Goal: Task Accomplishment & Management: Complete application form

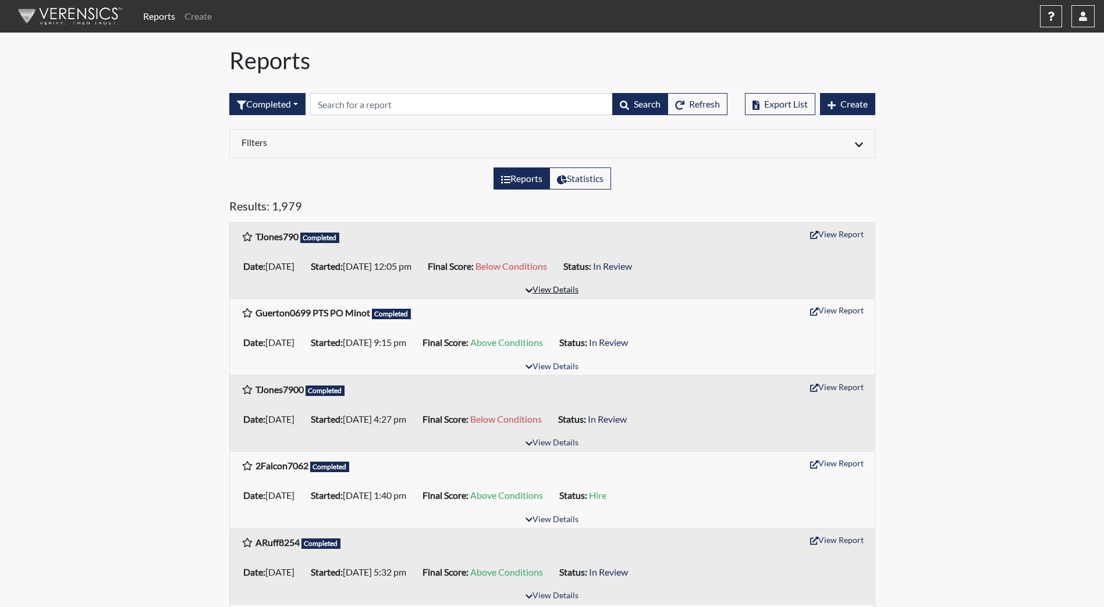
click at [569, 292] on button "View Details" at bounding box center [551, 291] width 63 height 16
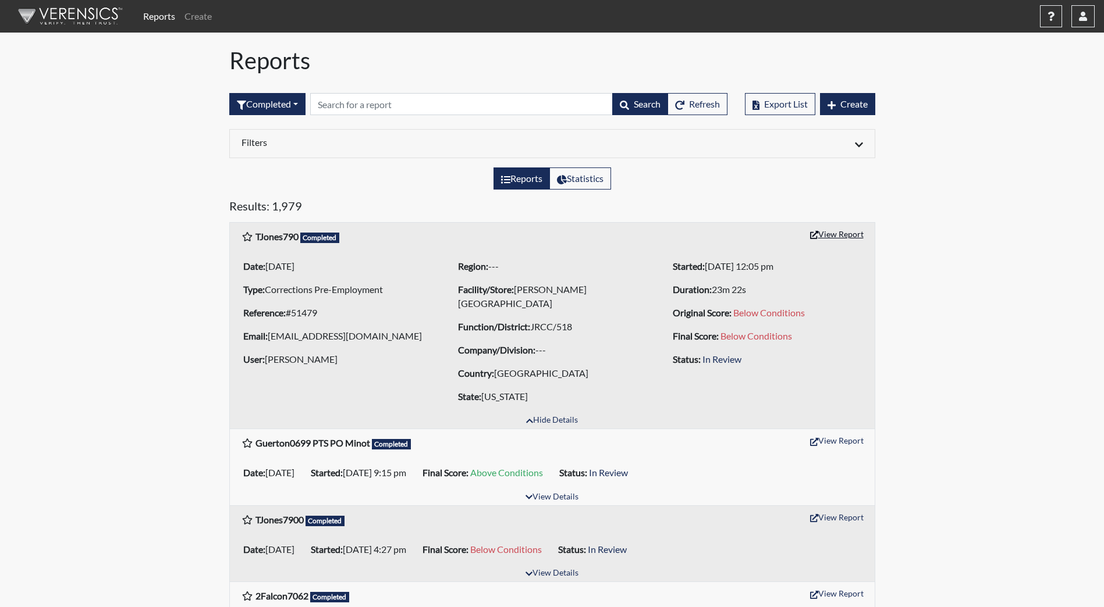
click at [835, 234] on button "View Report" at bounding box center [837, 234] width 64 height 18
click at [827, 236] on button "View Report" at bounding box center [837, 234] width 64 height 18
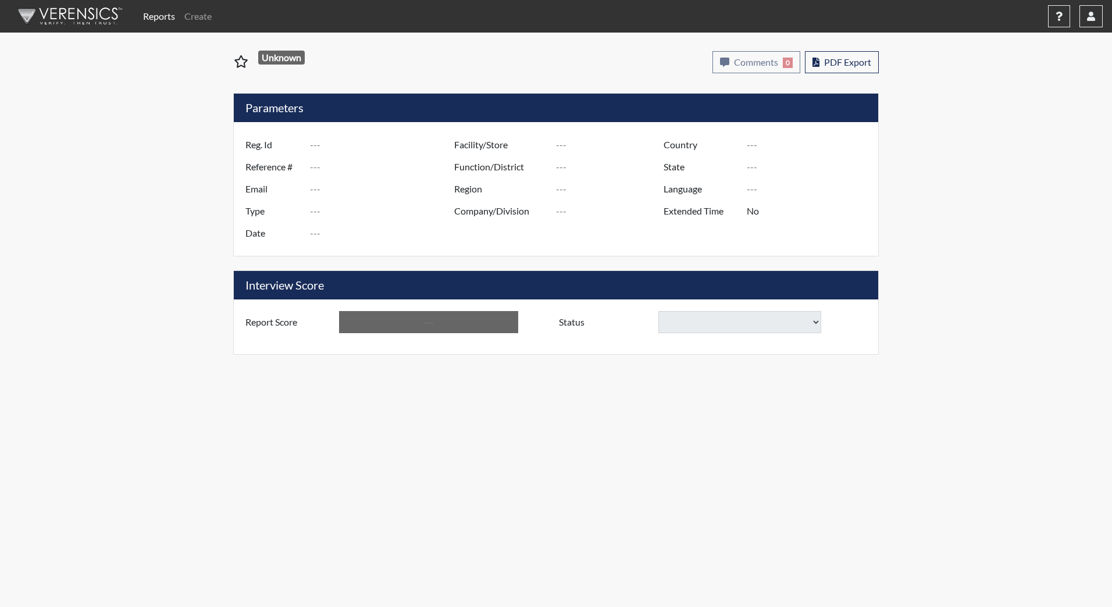
type input "TJones790"
type input "51479"
type input "terjones62@hotmail.com"
type input "Corrections Pre-Employment"
type input "[DATE]"
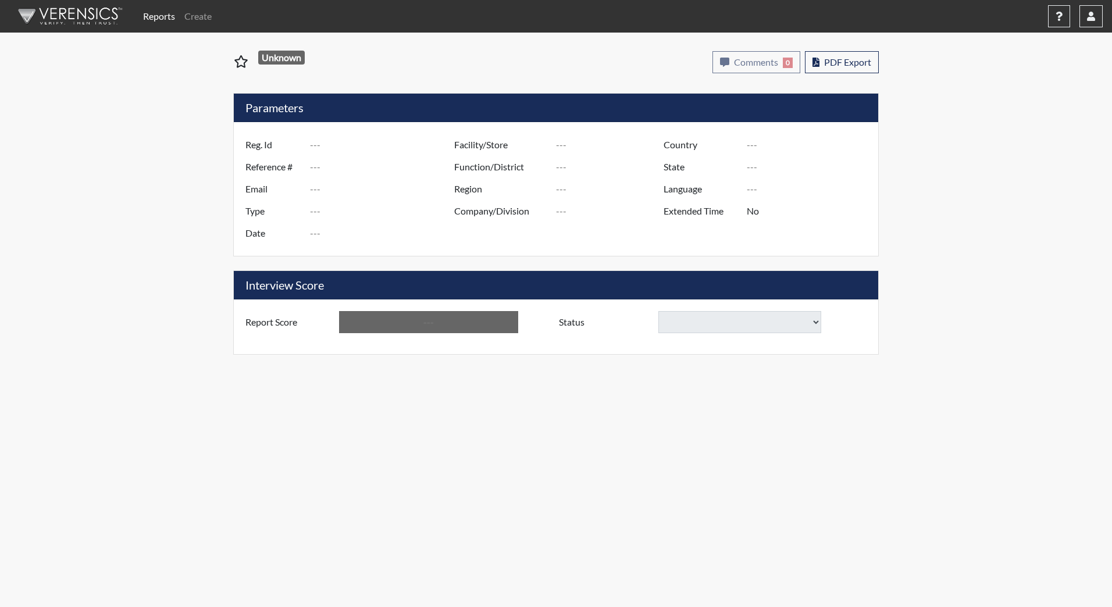
type input "[PERSON_NAME][GEOGRAPHIC_DATA]"
type input "JRCC/518"
type input "[GEOGRAPHIC_DATA]"
type input "[US_STATE]"
type input "English"
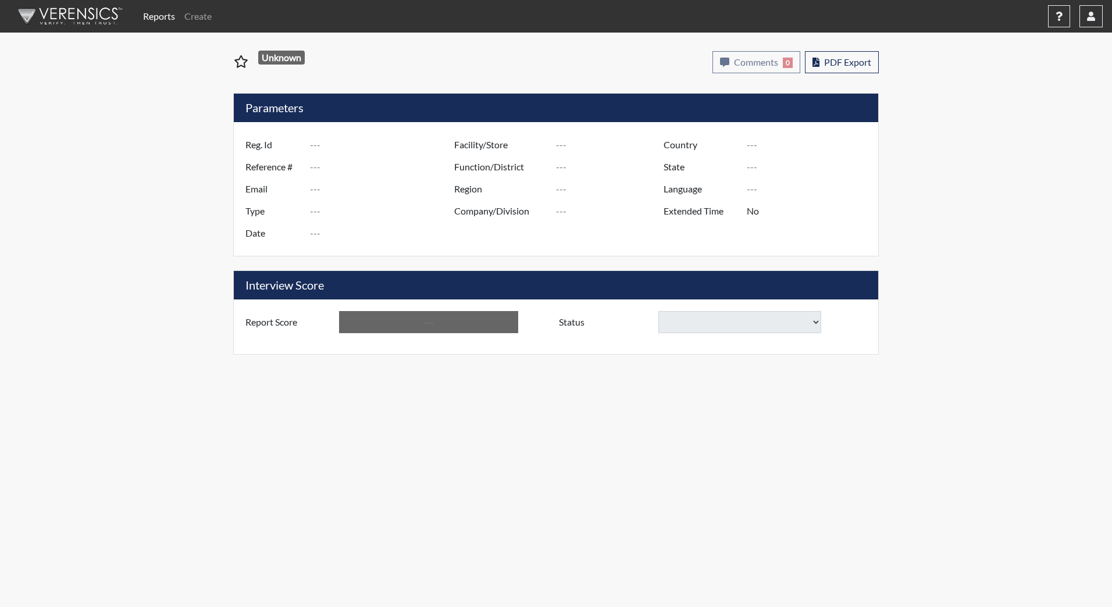
type input "Below Conditions"
select select
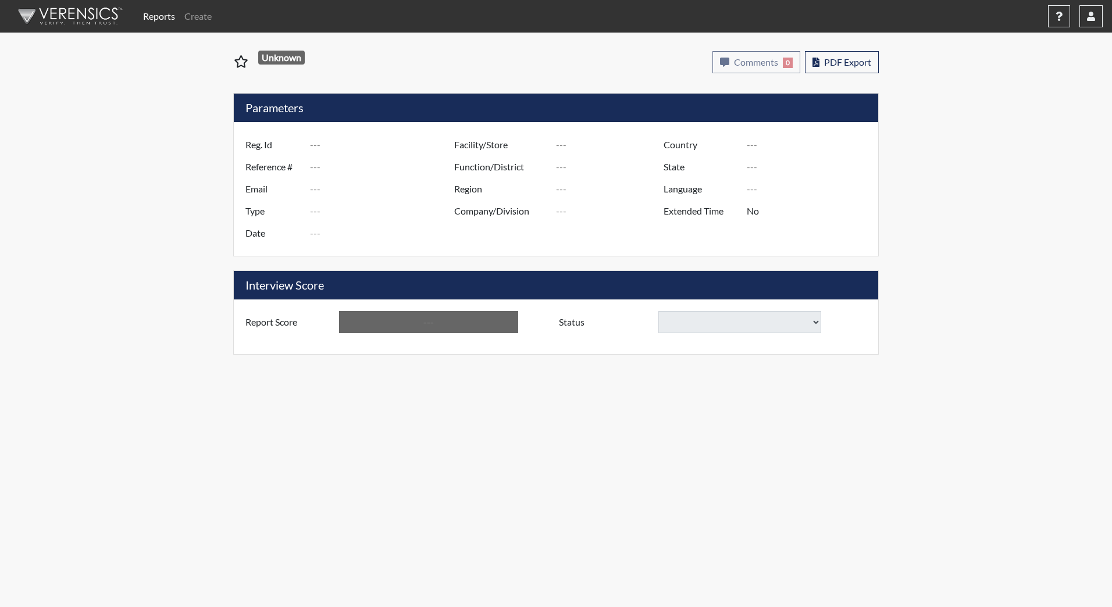
select select
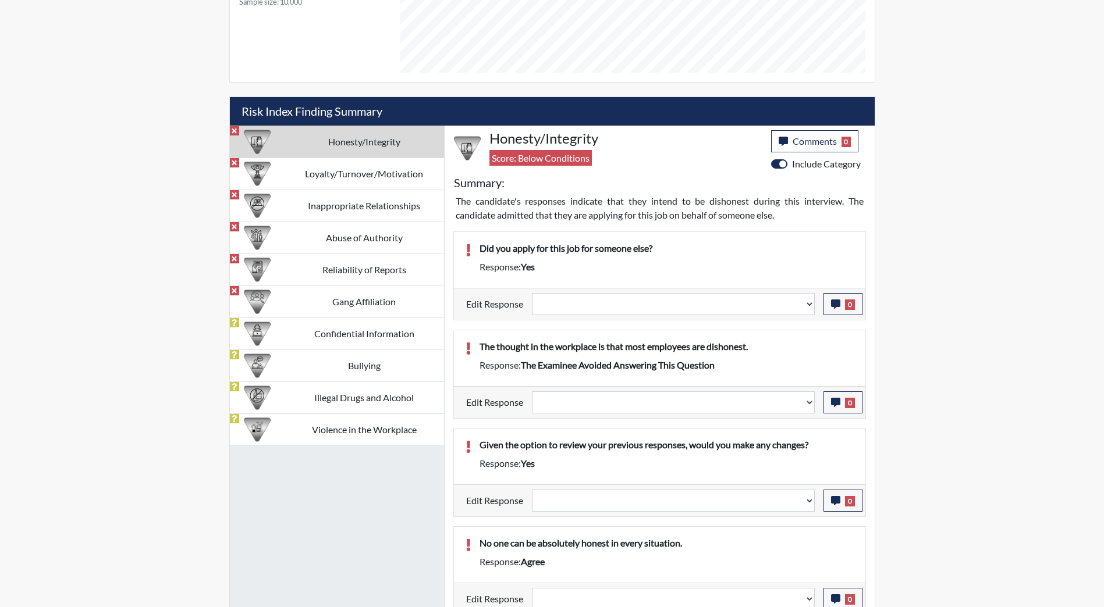
scroll to position [576, 0]
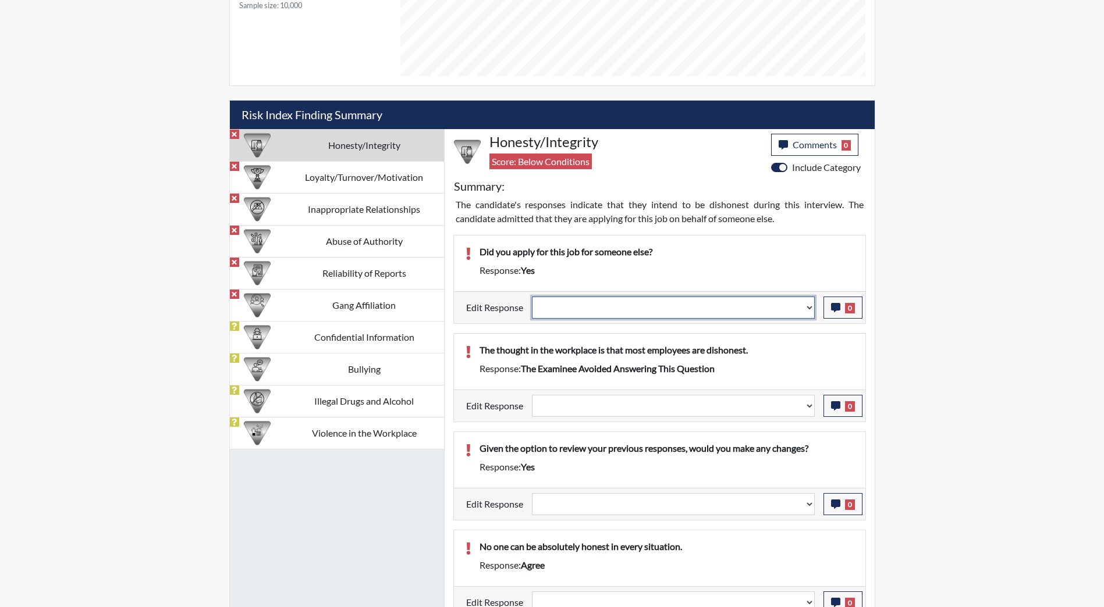
click at [671, 312] on select "Question is not relevant. Results will be updated. Reasonable explanation provi…" at bounding box center [673, 308] width 283 height 22
click at [668, 312] on select "Question is not relevant. Results will be updated. Reasonable explanation provi…" at bounding box center [673, 308] width 283 height 22
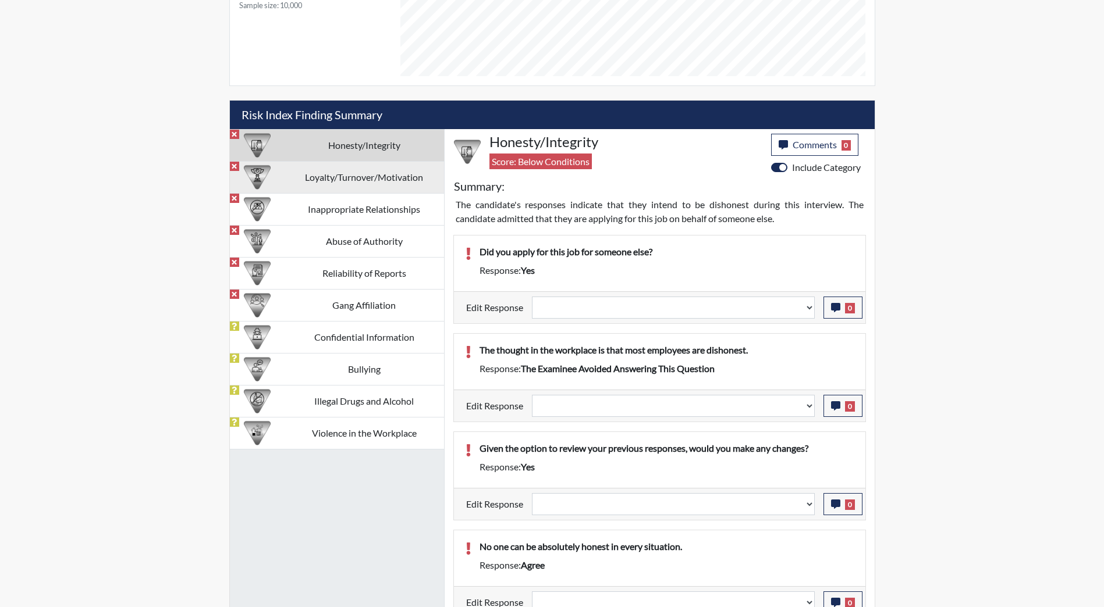
click at [371, 186] on td "Loyalty/Turnover/Motivation" at bounding box center [364, 177] width 159 height 32
select select
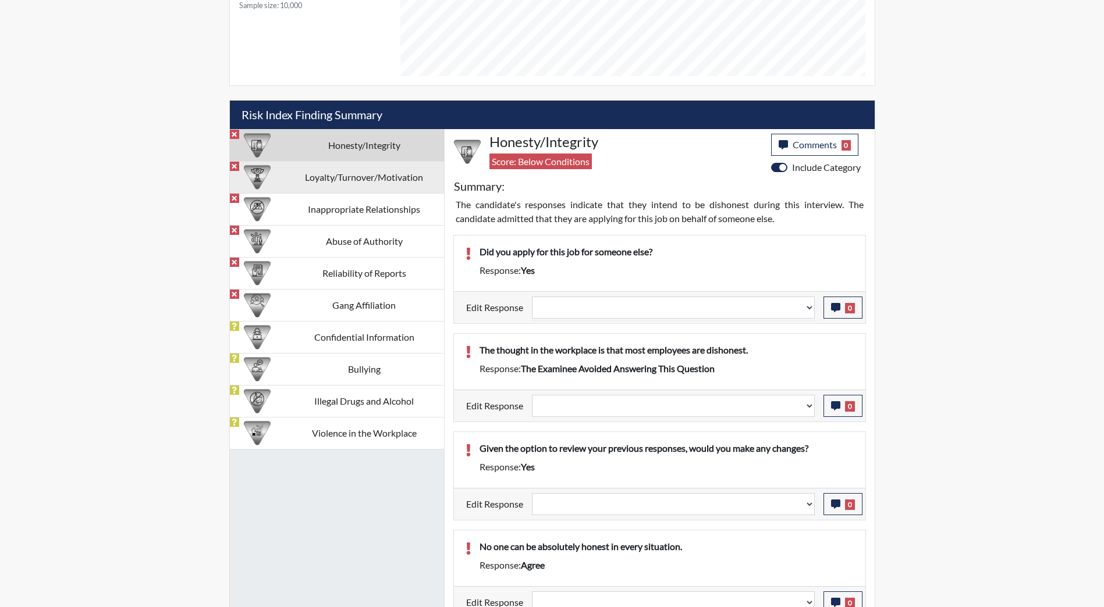
select select
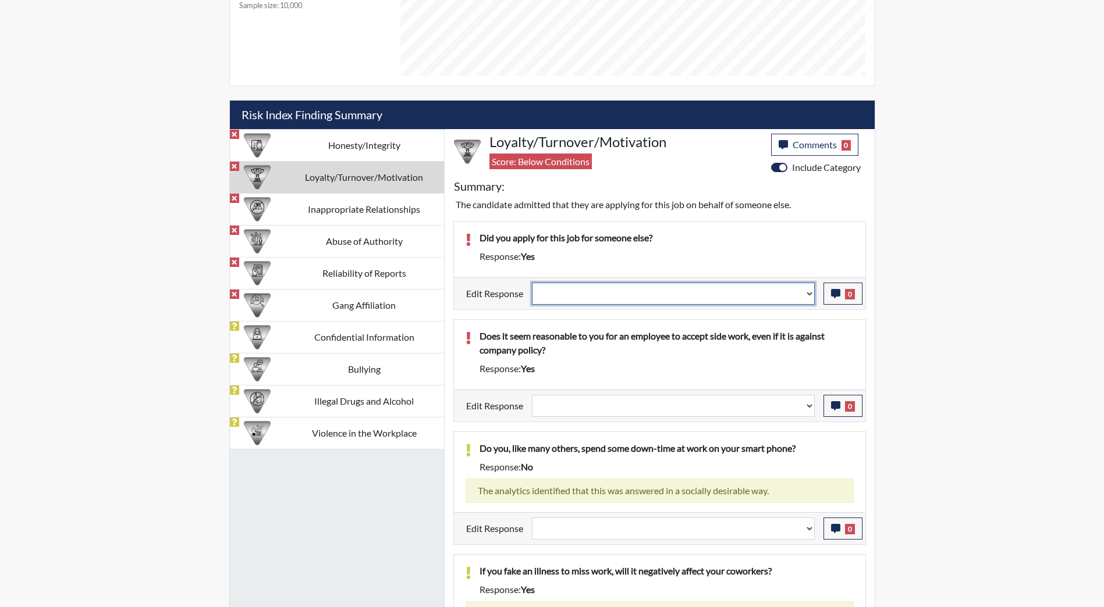
click at [575, 286] on select "Question is not relevant. Results will be updated. Reasonable explanation provi…" at bounding box center [673, 294] width 283 height 22
select select "reasonable-explanation-provided"
click at [532, 283] on select "Question is not relevant. Results will be updated. Reasonable explanation provi…" at bounding box center [673, 294] width 283 height 22
select select
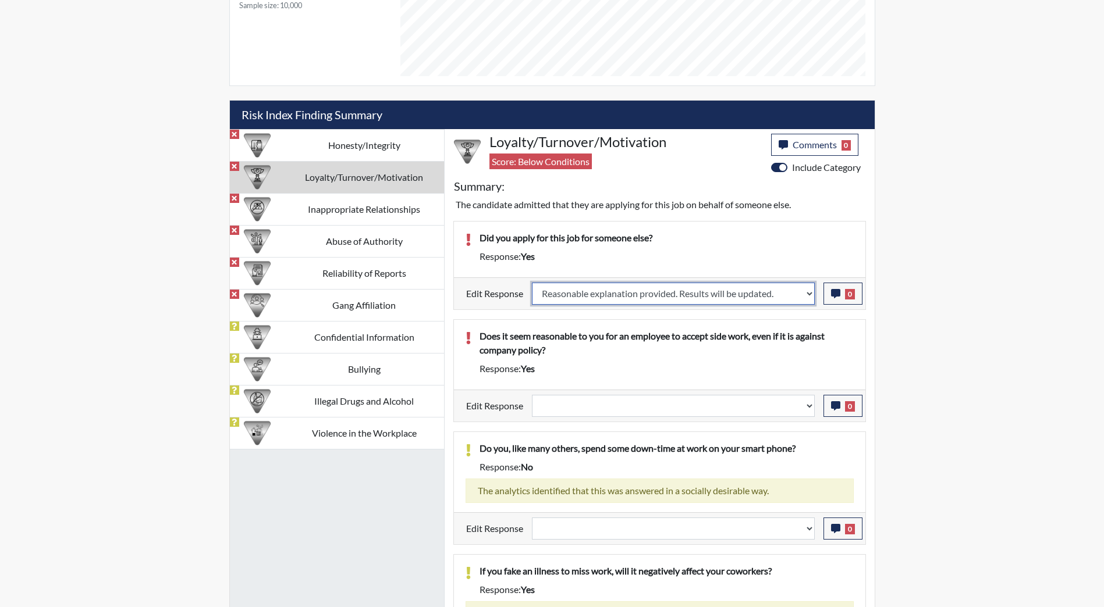
select select
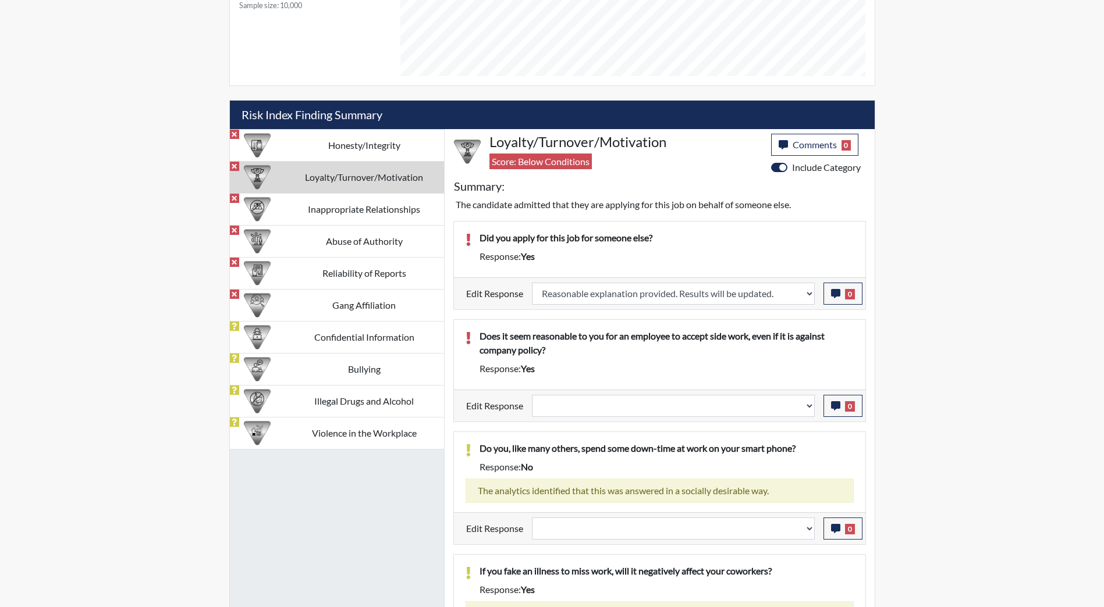
select select
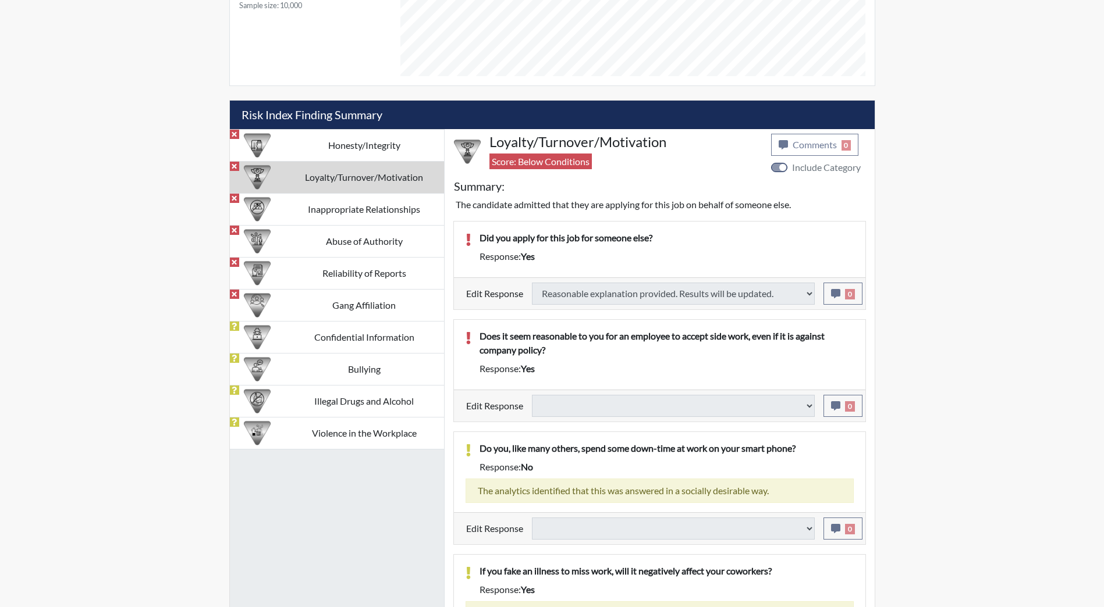
select select
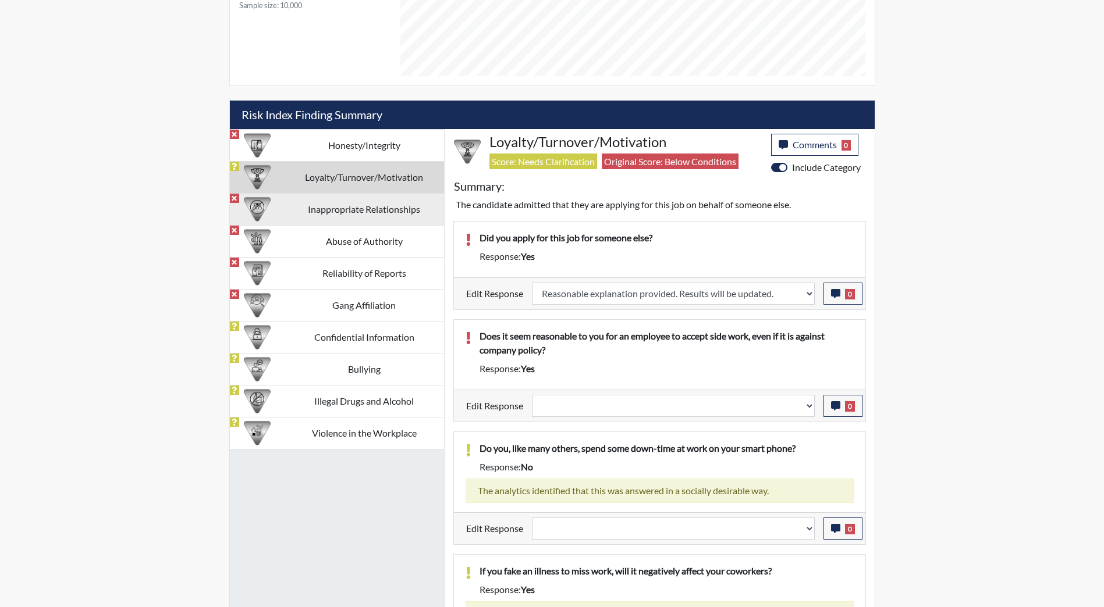
scroll to position [193, 483]
click at [371, 218] on td "Inappropriate Relationships" at bounding box center [364, 209] width 159 height 32
select select
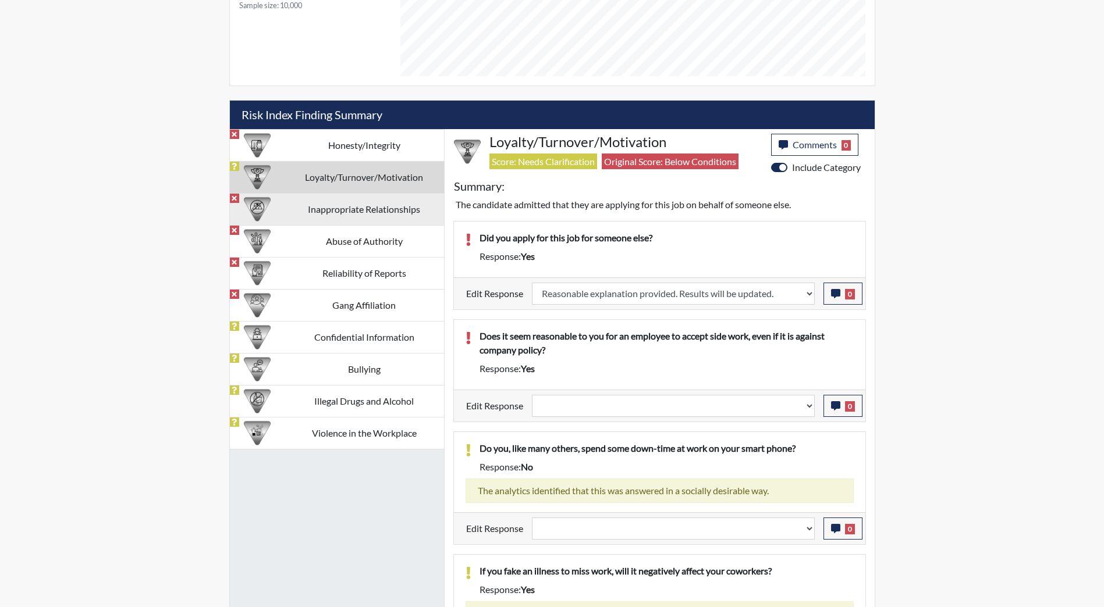
select select
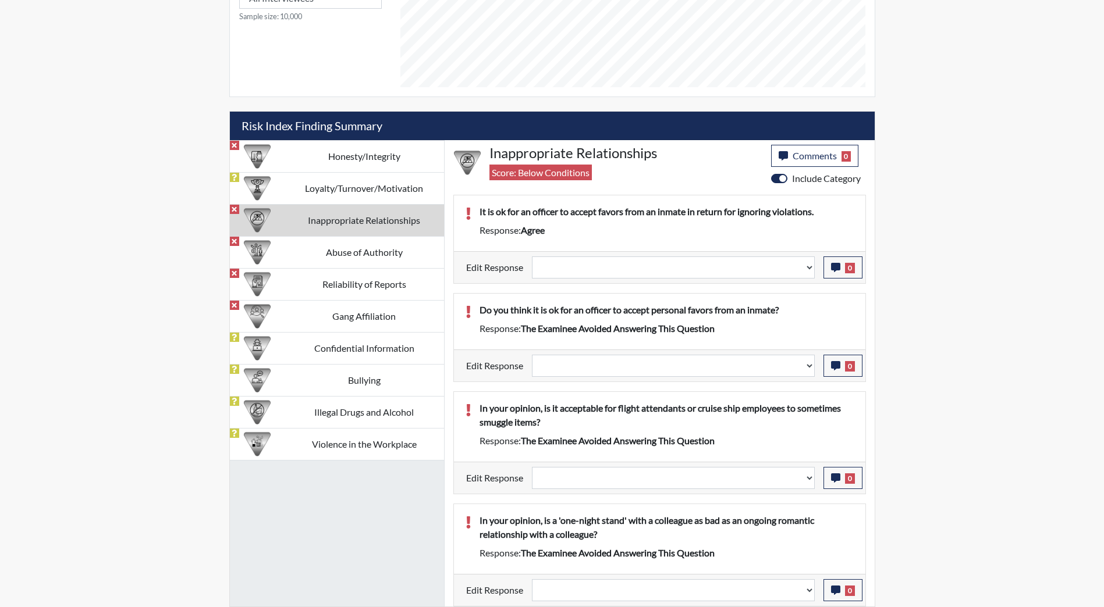
scroll to position [565, 0]
click at [354, 256] on td "Abuse of Authority" at bounding box center [364, 252] width 159 height 32
select select
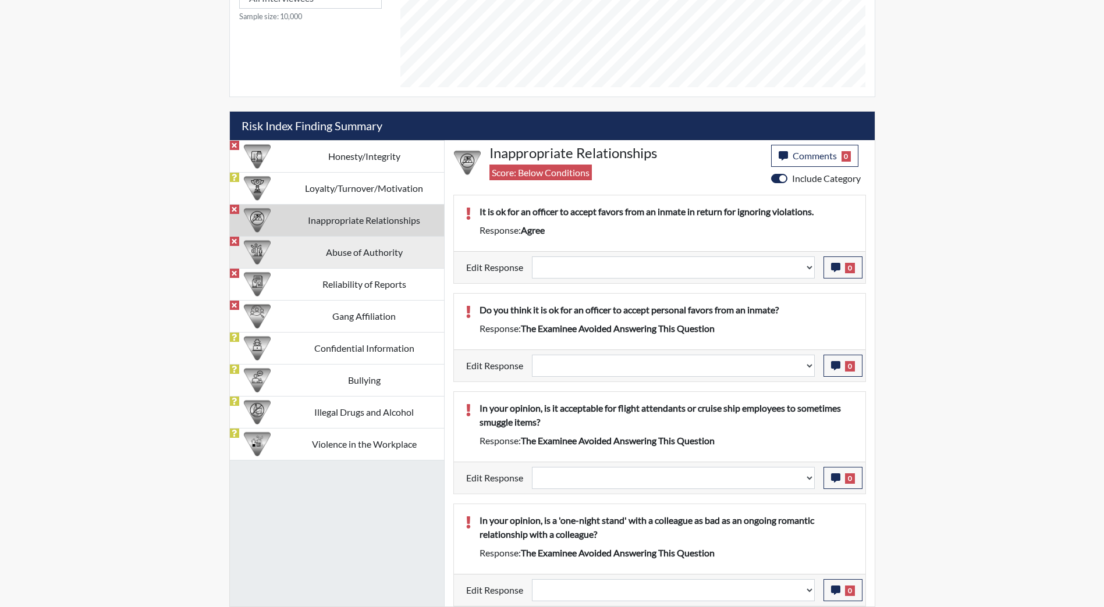
select select
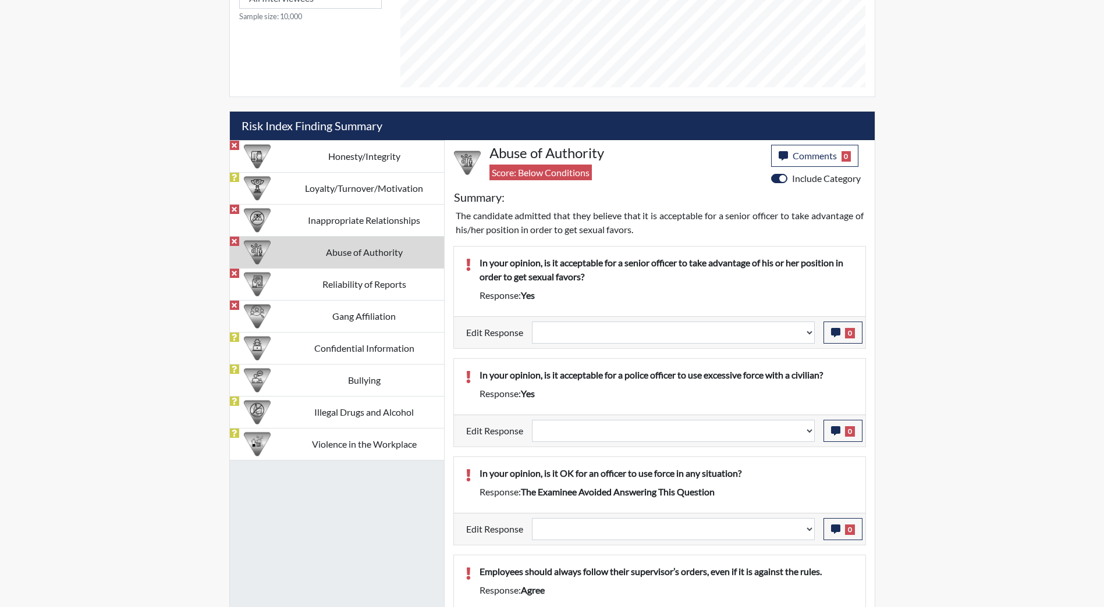
scroll to position [576, 0]
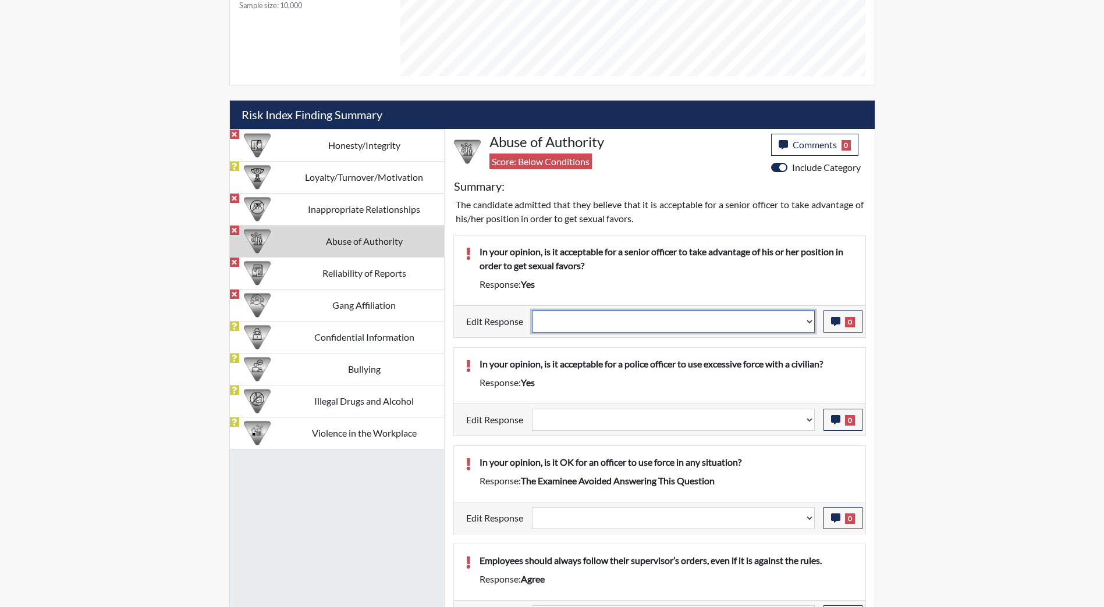
click at [625, 325] on select "Question is not relevant. Results will be updated. Reasonable explanation provi…" at bounding box center [673, 322] width 283 height 22
click at [628, 293] on div "In your opinion, is it acceptable for a senior officer to take advantage of his…" at bounding box center [667, 270] width 392 height 51
click at [630, 319] on select "Question is not relevant. Results will be updated. Reasonable explanation provi…" at bounding box center [673, 322] width 283 height 22
select select "reasonable-explanation-provided"
click at [532, 311] on select "Question is not relevant. Results will be updated. Reasonable explanation provi…" at bounding box center [673, 322] width 283 height 22
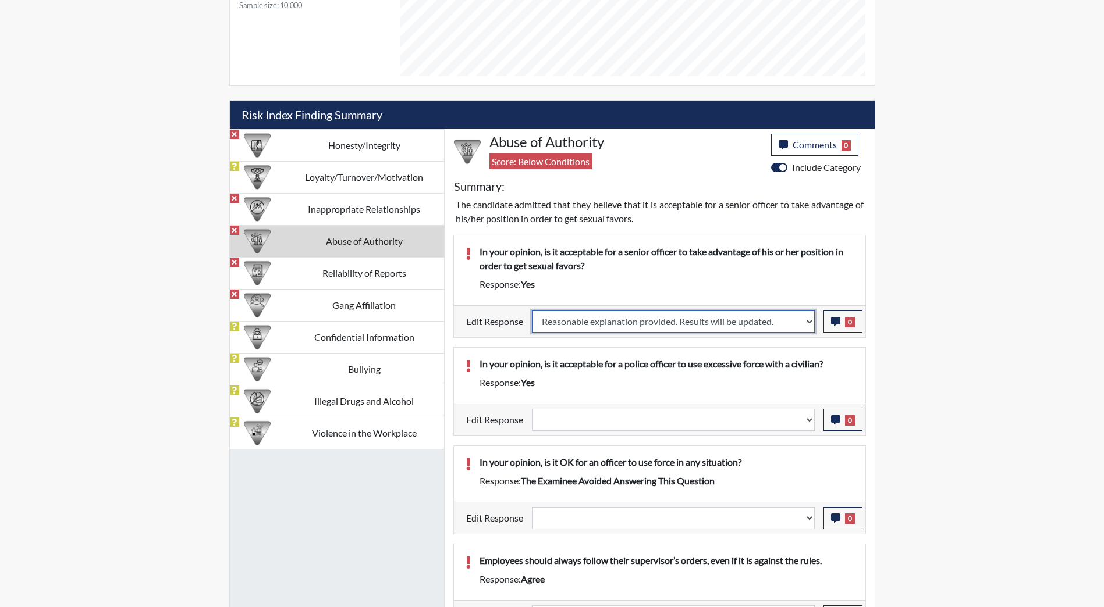
select select
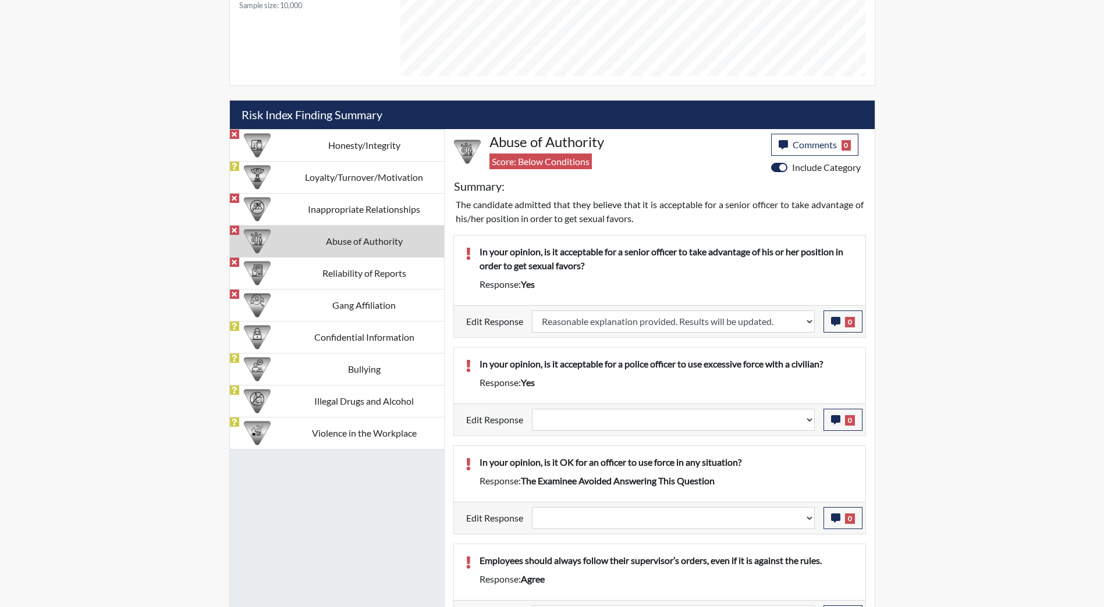
select select
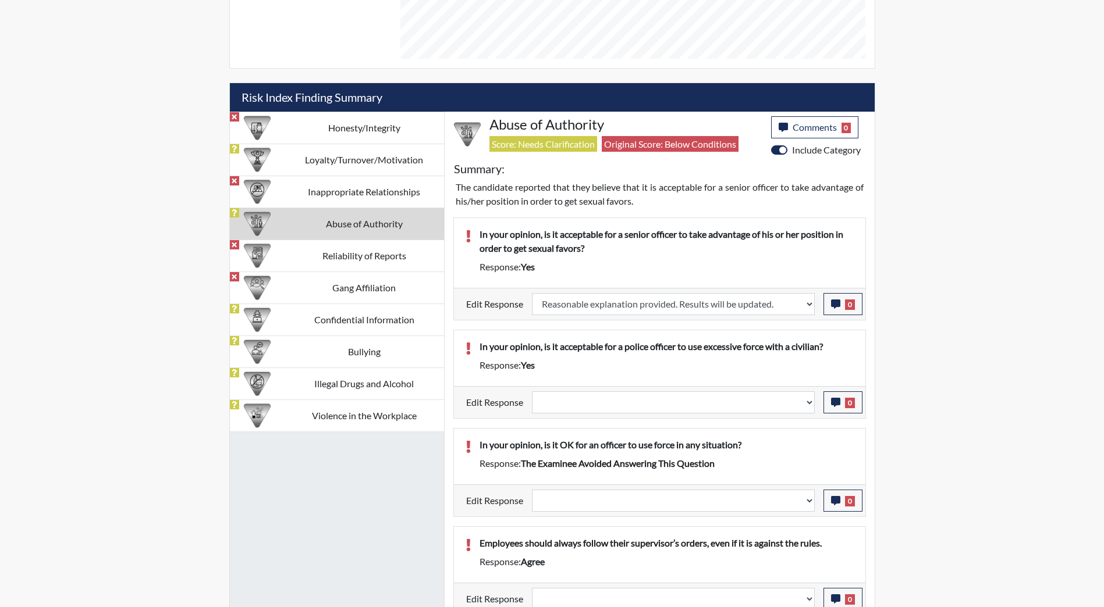
scroll to position [602, 0]
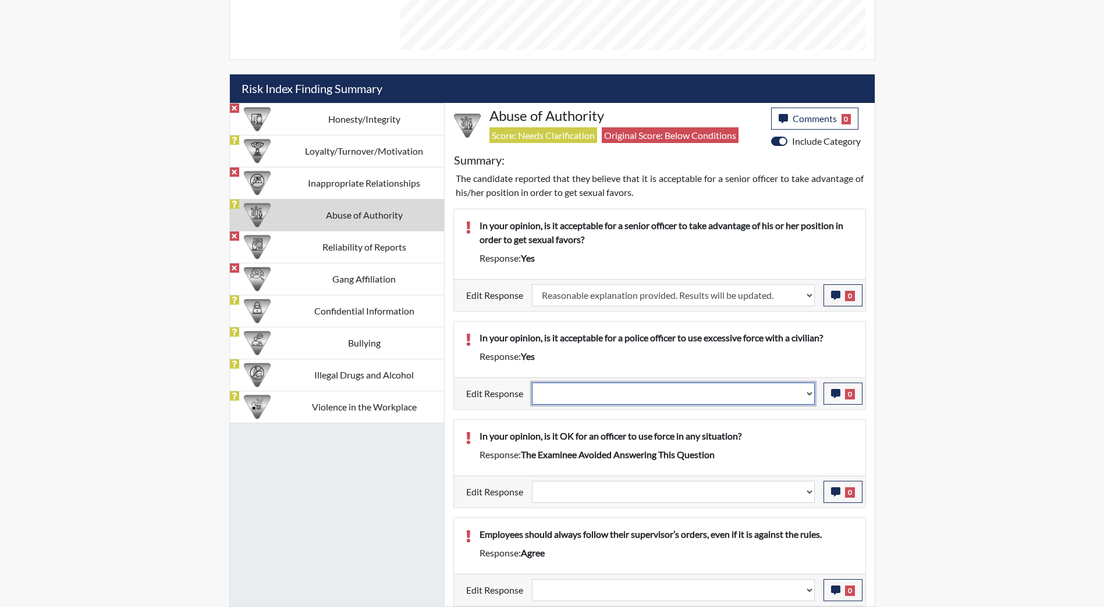
click at [771, 397] on select "Question is not relevant. Results will be updated. Reasonable explanation provi…" at bounding box center [673, 394] width 283 height 22
select select "reasonable-explanation-provided"
click at [532, 383] on select "Question is not relevant. Results will be updated. Reasonable explanation provi…" at bounding box center [673, 394] width 283 height 22
select select
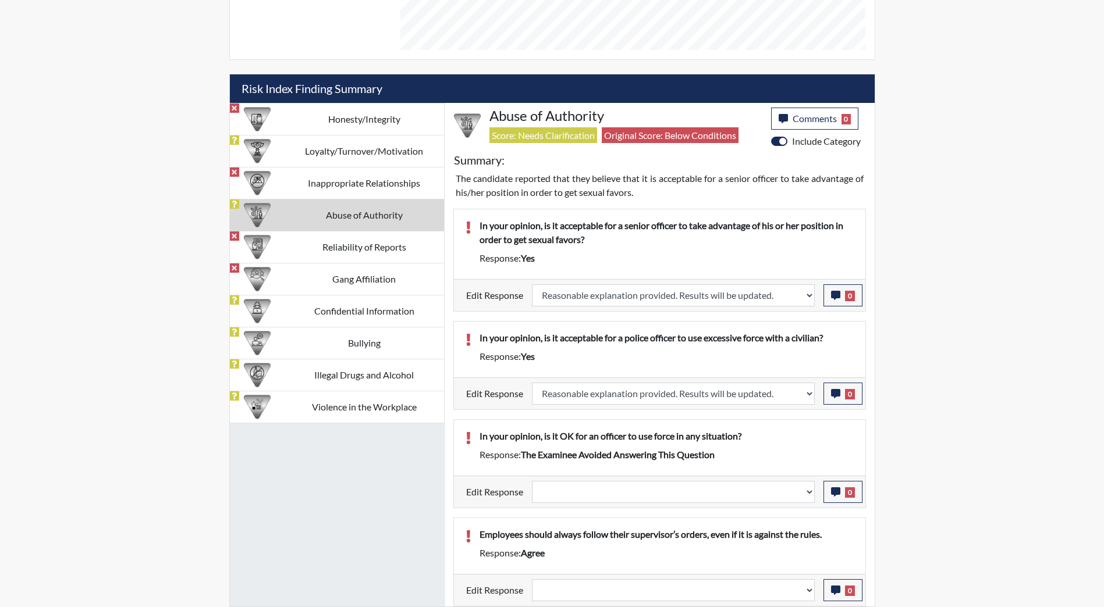
select select
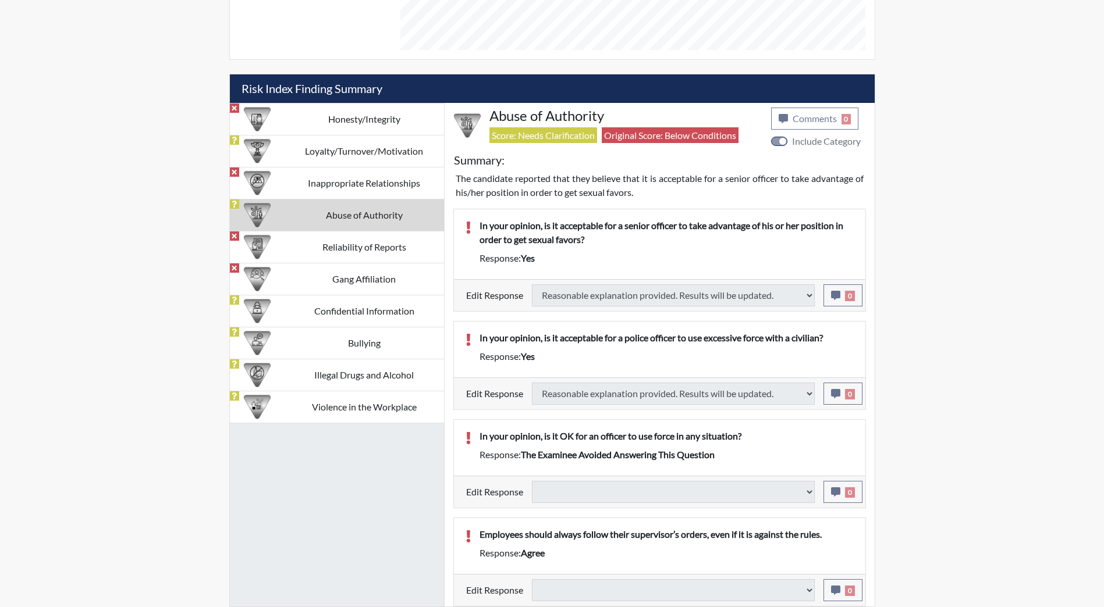
select select
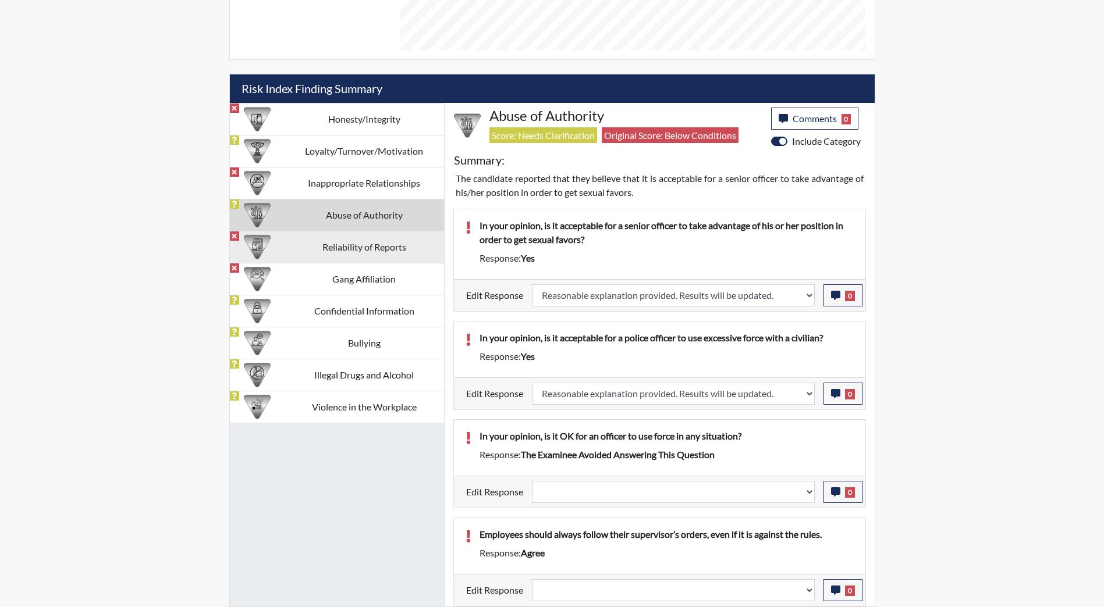
scroll to position [193, 483]
click at [342, 248] on td "Reliability of Reports" at bounding box center [364, 247] width 159 height 32
select select
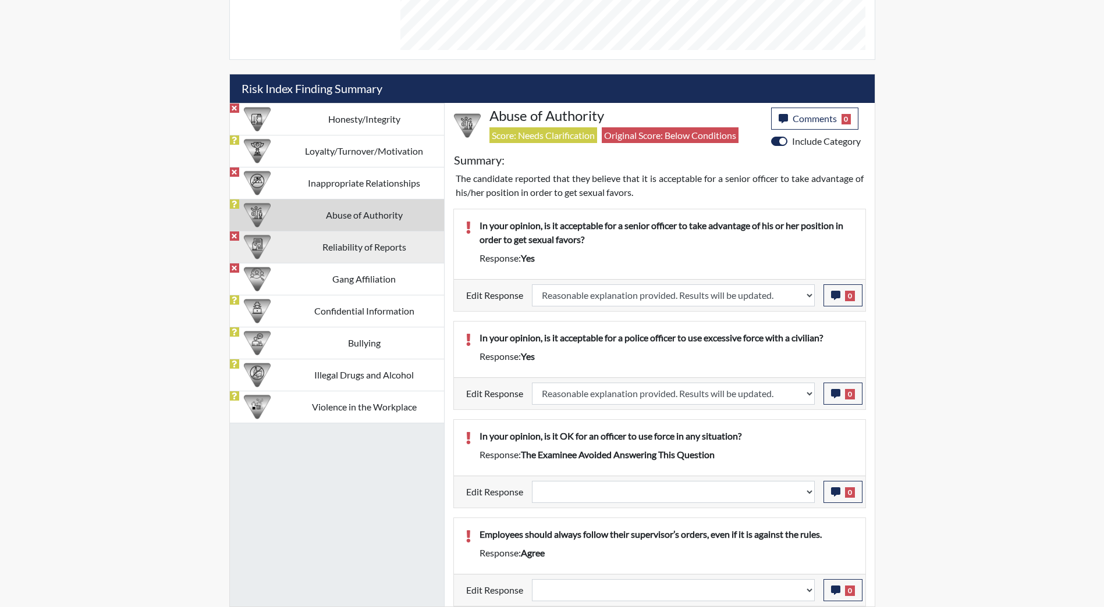
select select
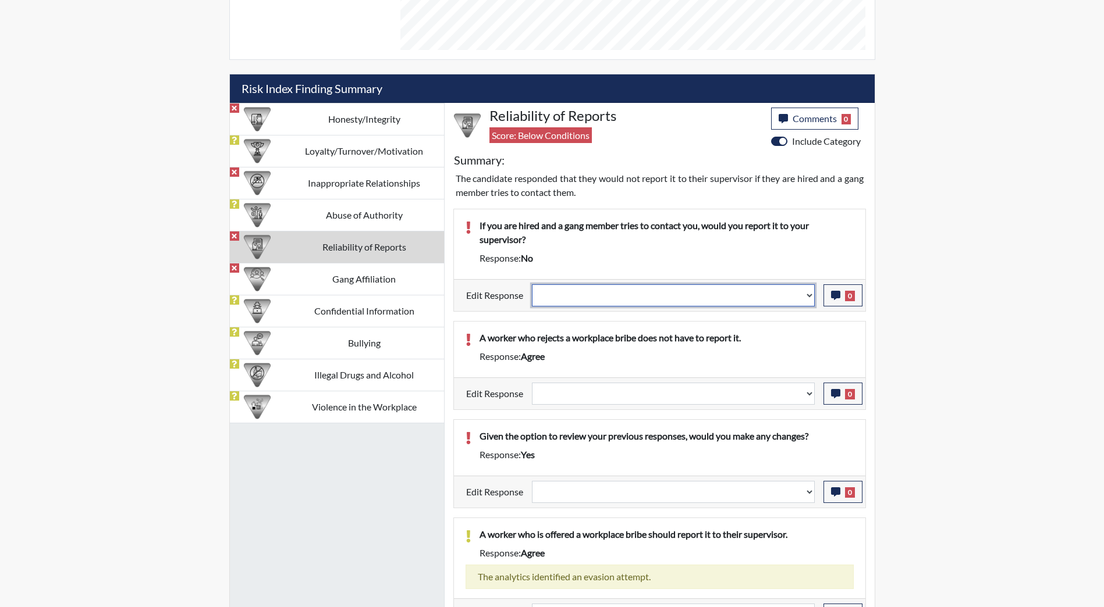
click at [667, 303] on select "Question is not relevant. Results will be updated. Reasonable explanation provi…" at bounding box center [673, 296] width 283 height 22
select select "reasonable-explanation-provided"
click at [532, 285] on select "Question is not relevant. Results will be updated. Reasonable explanation provi…" at bounding box center [673, 296] width 283 height 22
select select
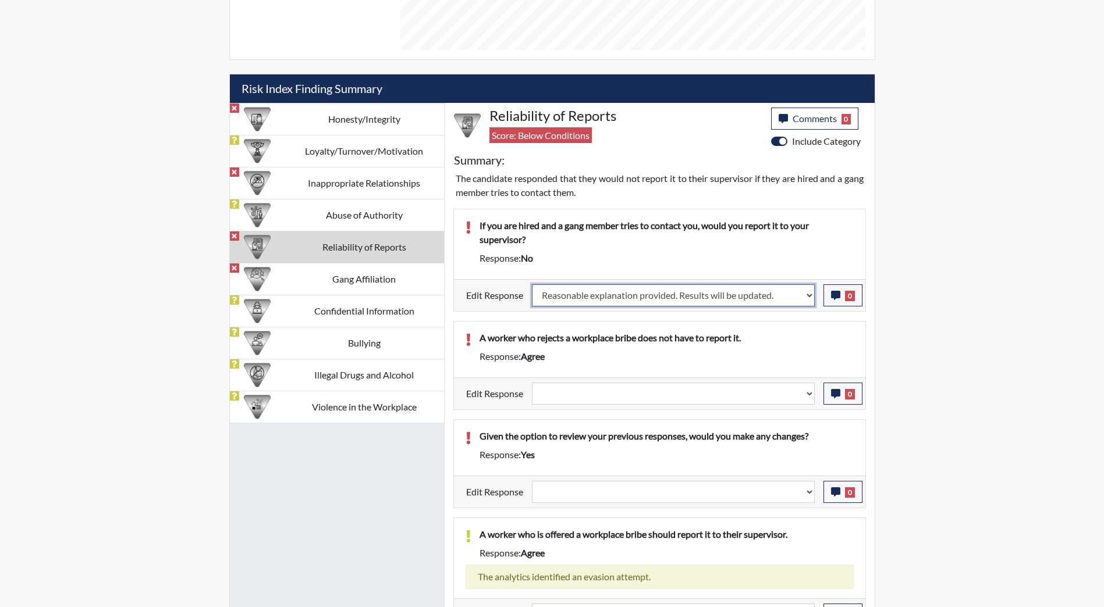
select select
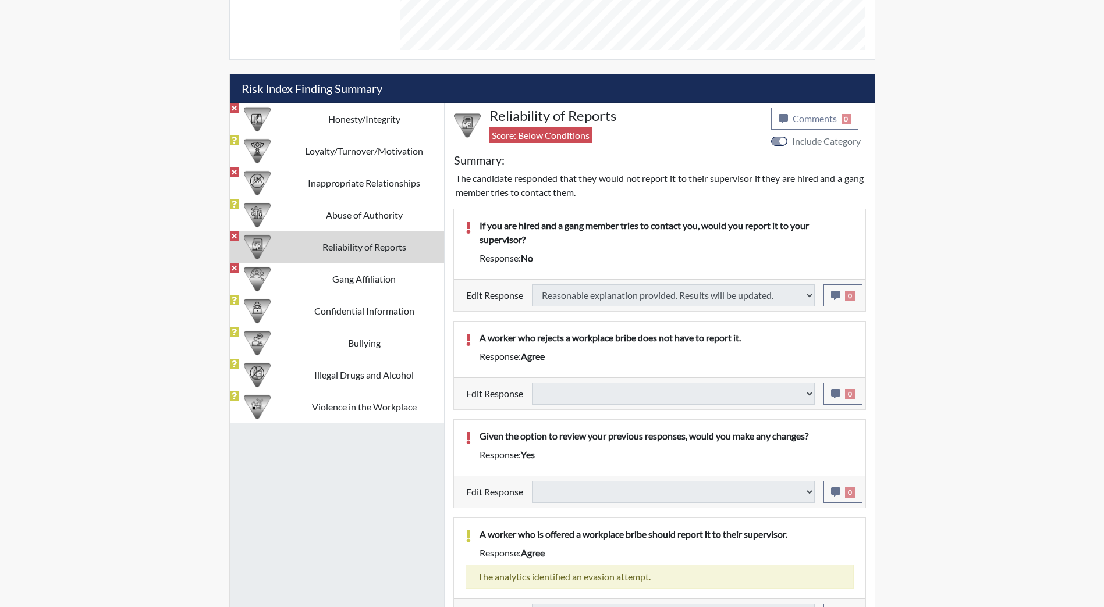
select select
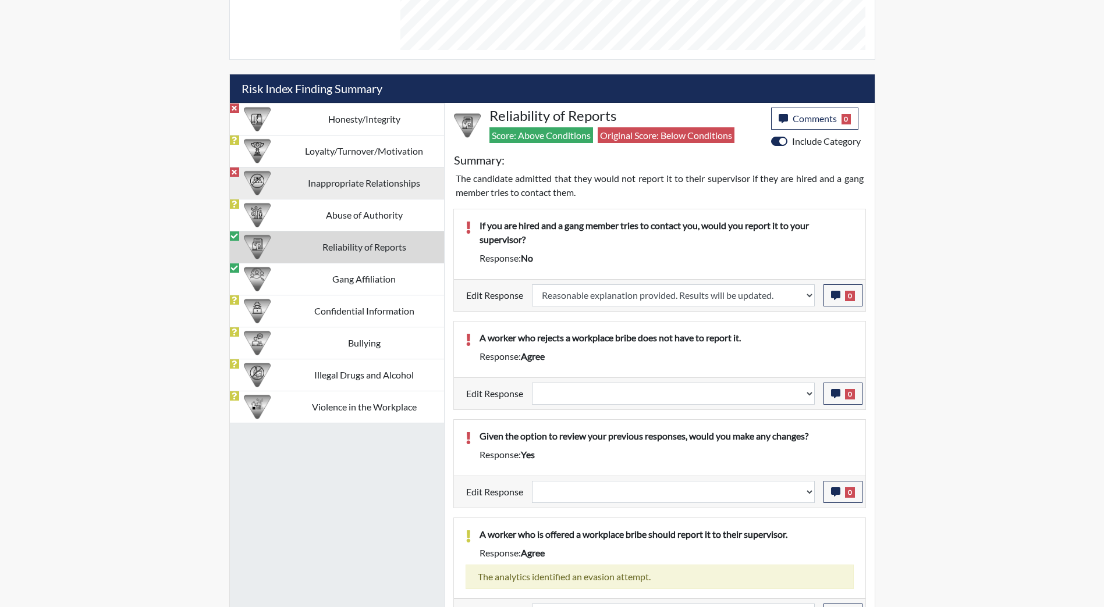
click at [341, 172] on td "Inappropriate Relationships" at bounding box center [364, 183] width 159 height 32
select select
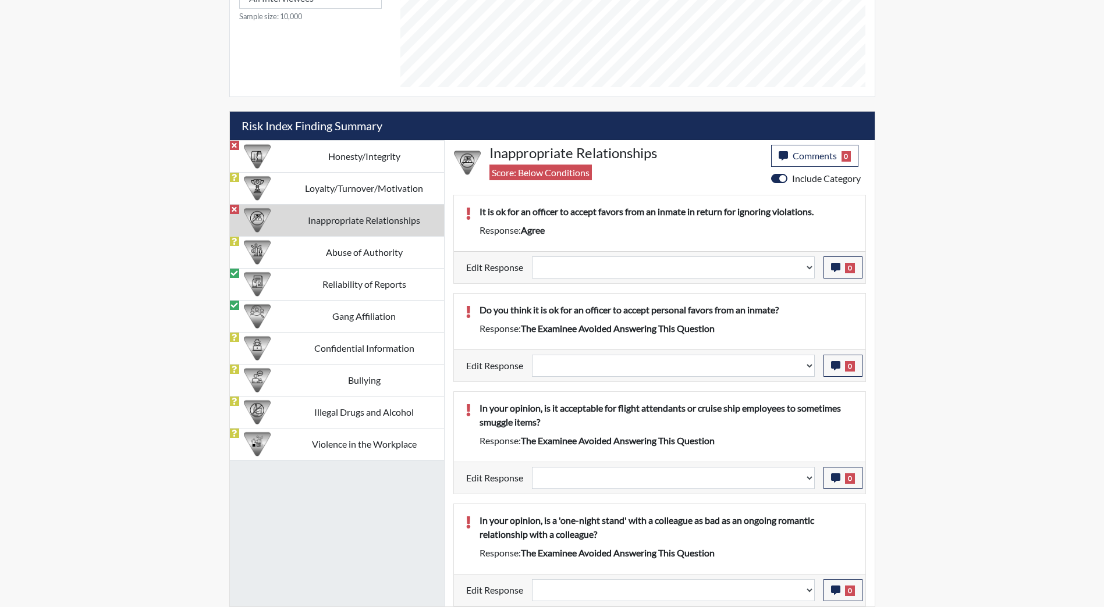
scroll to position [565, 0]
click at [669, 271] on select "Question is not relevant. Results will be updated. Reasonable explanation provi…" at bounding box center [673, 268] width 283 height 22
select select "reasonable-explanation-provided"
click at [532, 257] on select "Question is not relevant. Results will be updated. Reasonable explanation provi…" at bounding box center [673, 268] width 283 height 22
select select
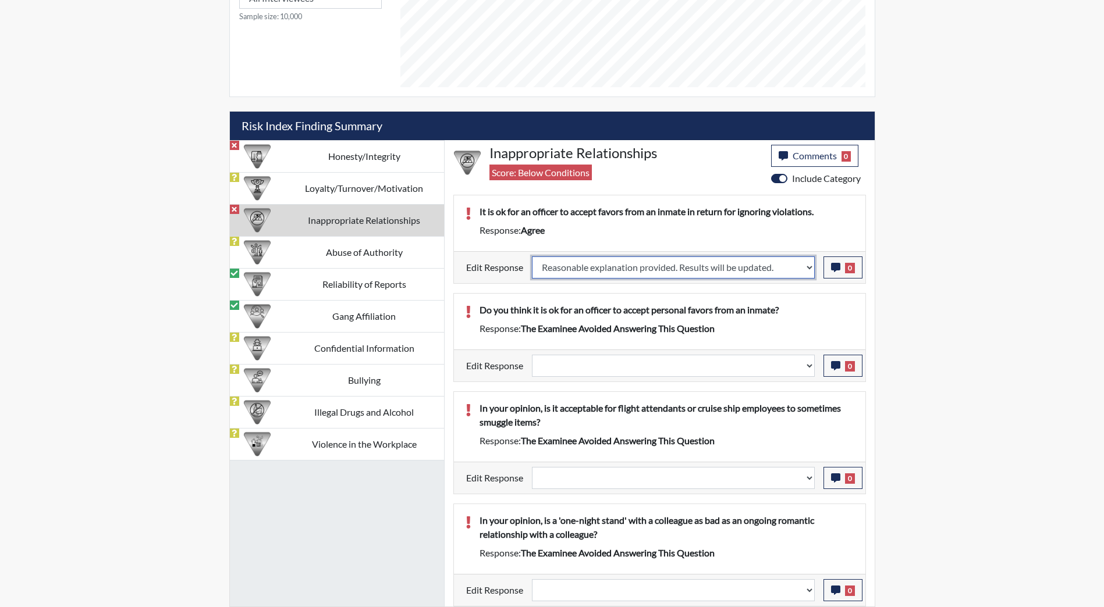
select select
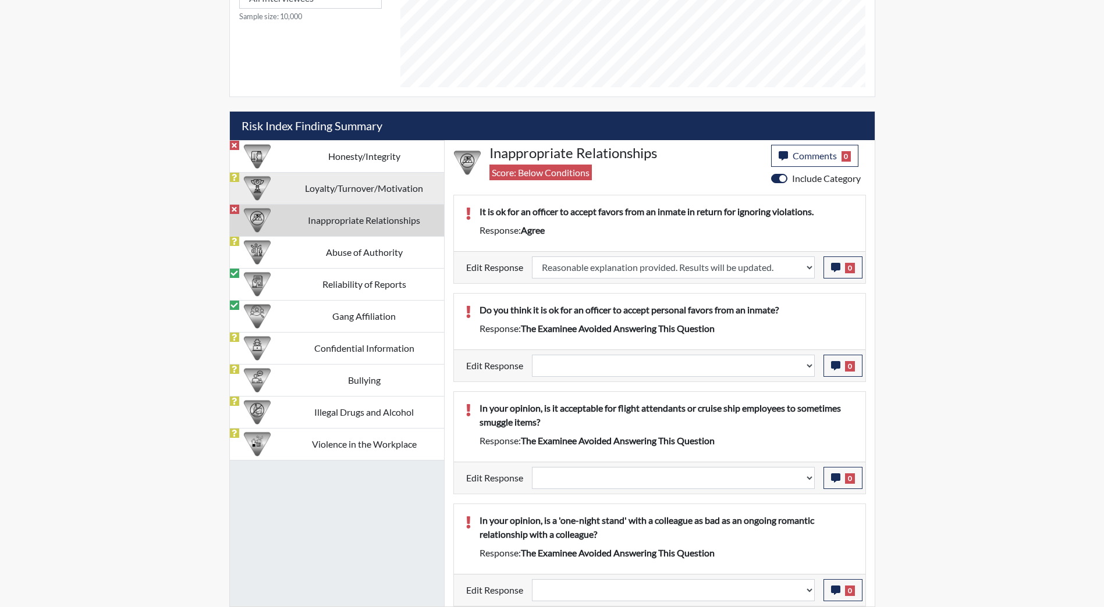
select select
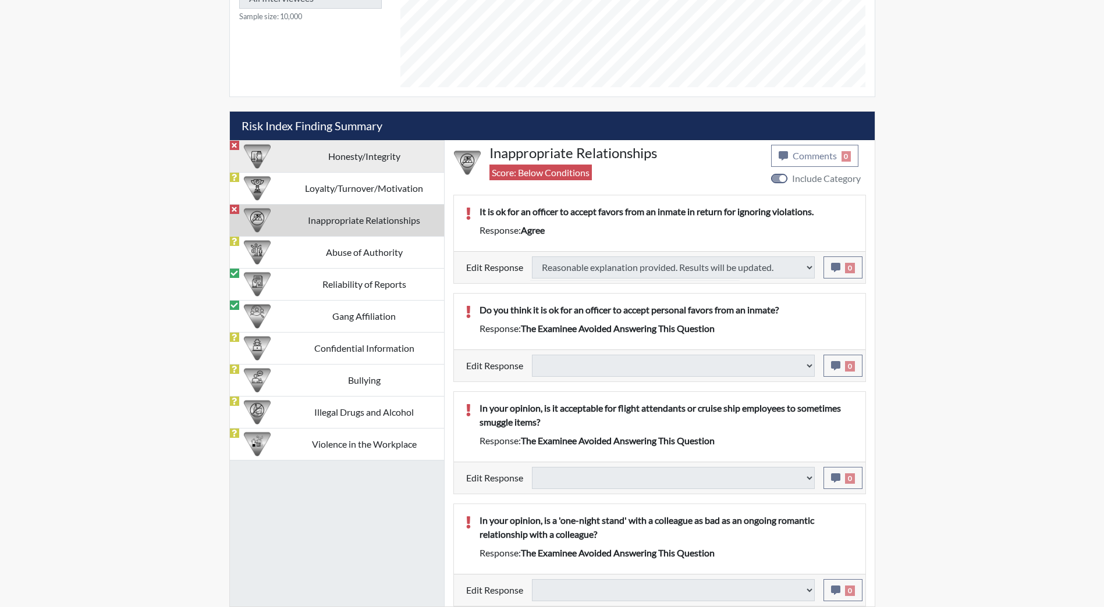
select select
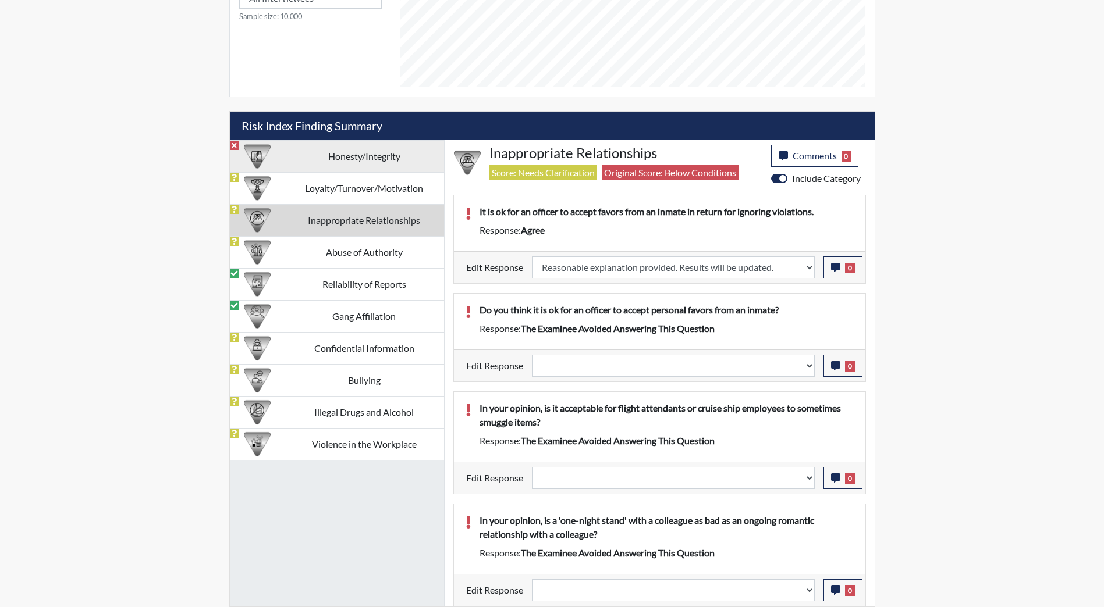
scroll to position [193, 483]
click at [370, 158] on td "Honesty/Integrity" at bounding box center [364, 156] width 159 height 32
select select "reasonable-explanation-provided"
select select
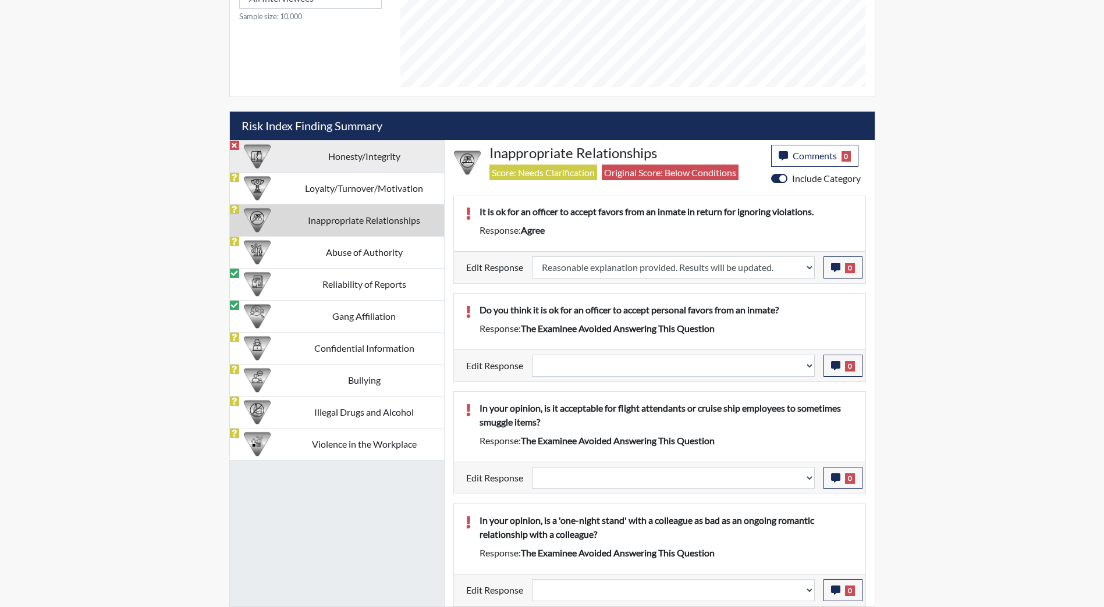
select select
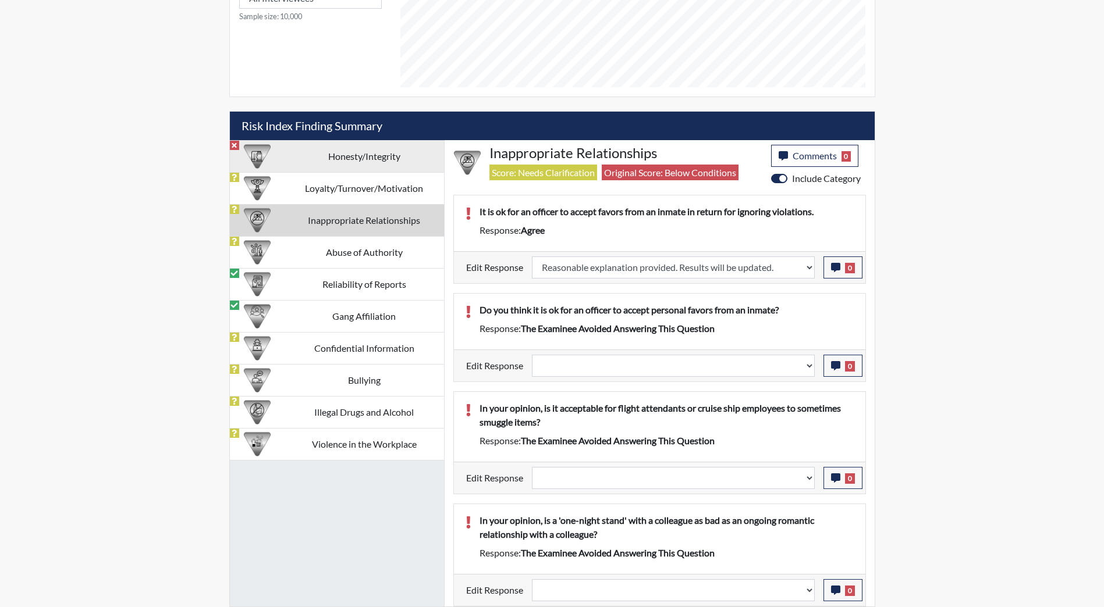
select select
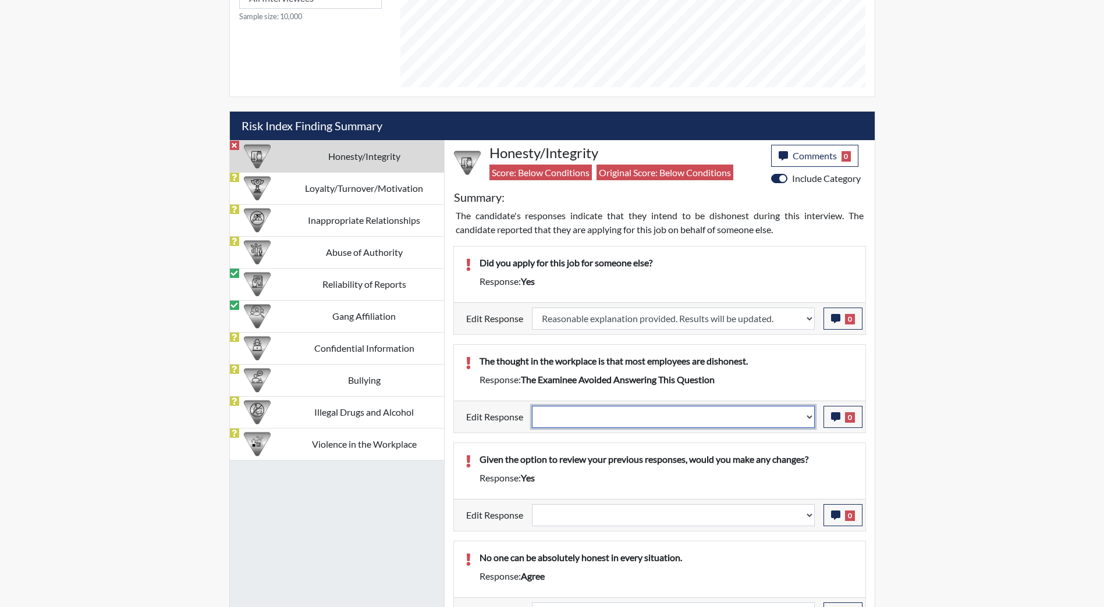
click at [628, 418] on select "Question is not relevant. Results will be updated. Reasonable explanation provi…" at bounding box center [673, 417] width 283 height 22
select select "reasonable-explanation-provided"
click at [532, 406] on select "Question is not relevant. Results will be updated. Reasonable explanation provi…" at bounding box center [673, 417] width 283 height 22
select select
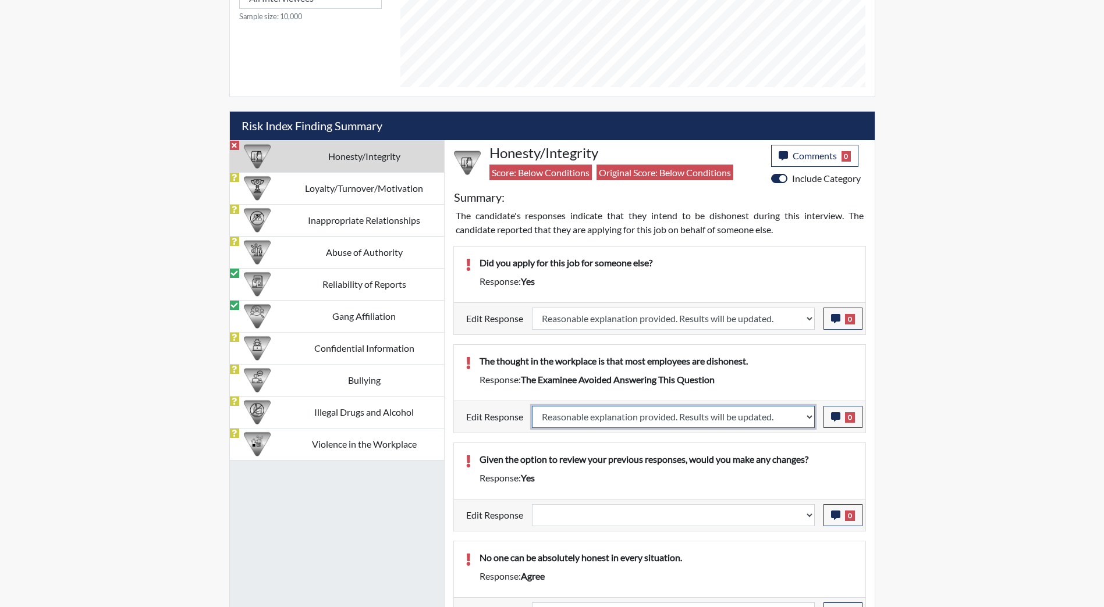
select select
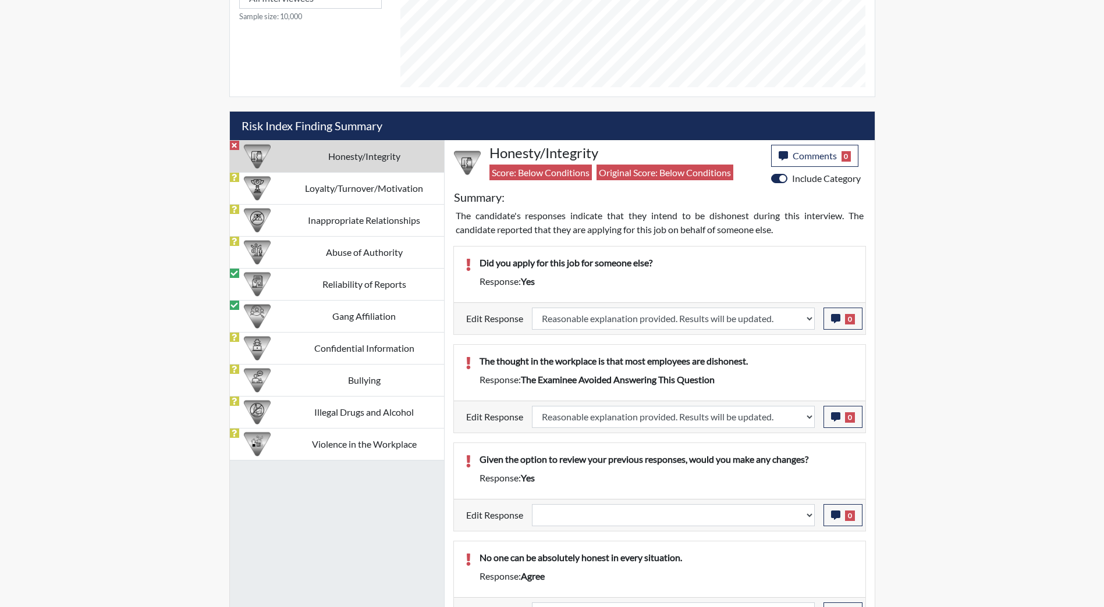
select select
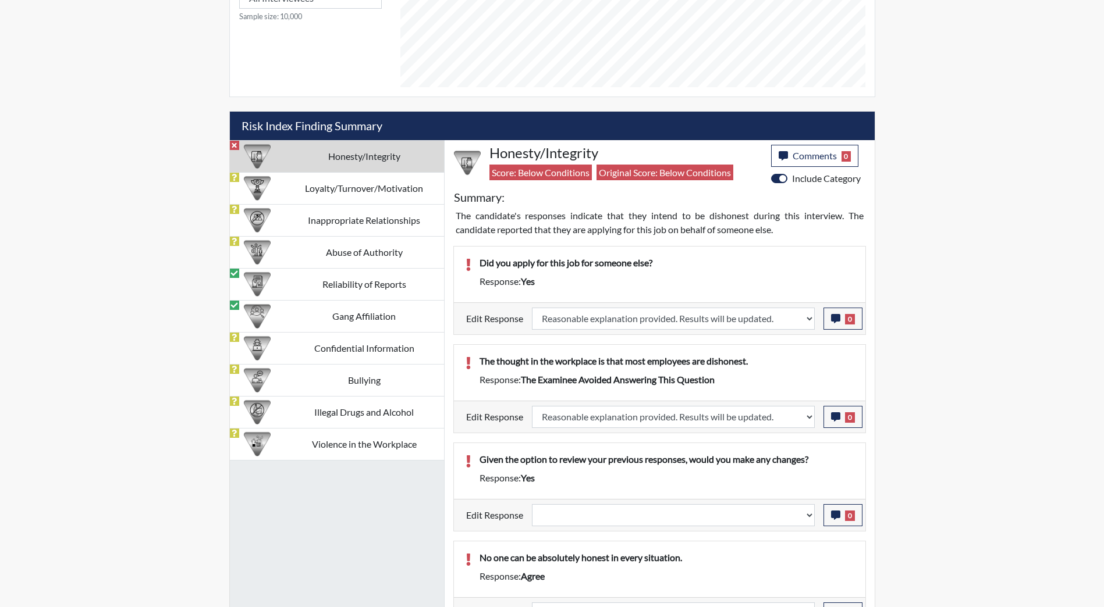
select select
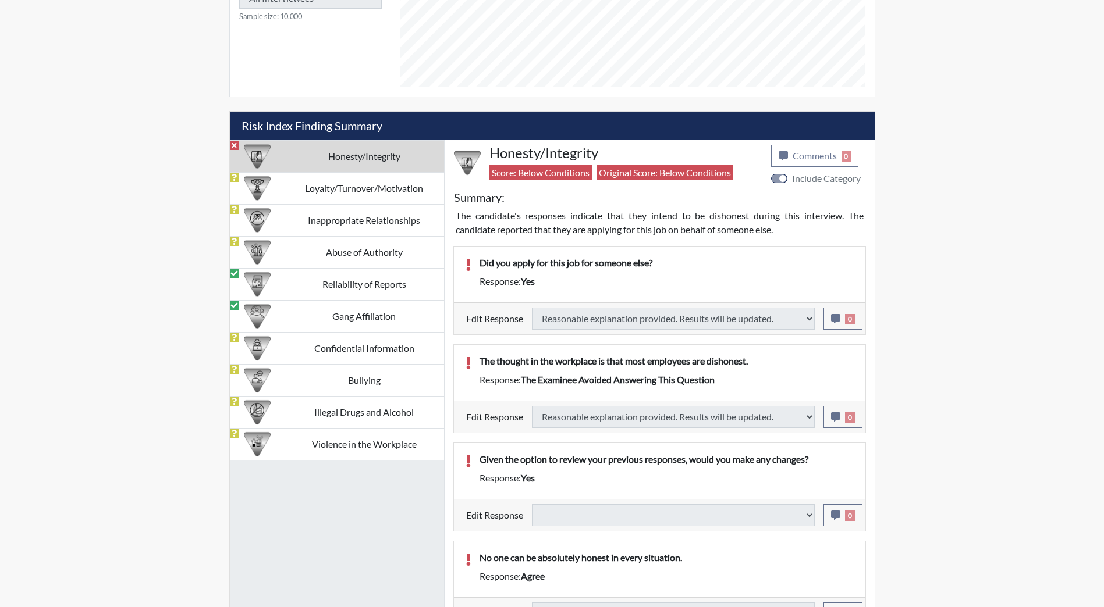
select select
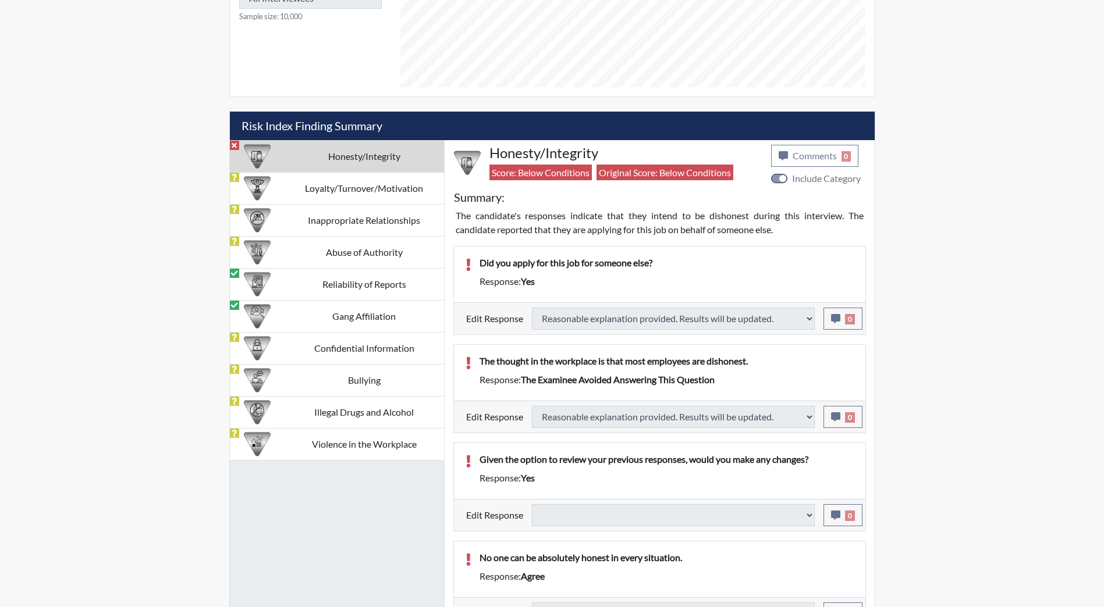
select select
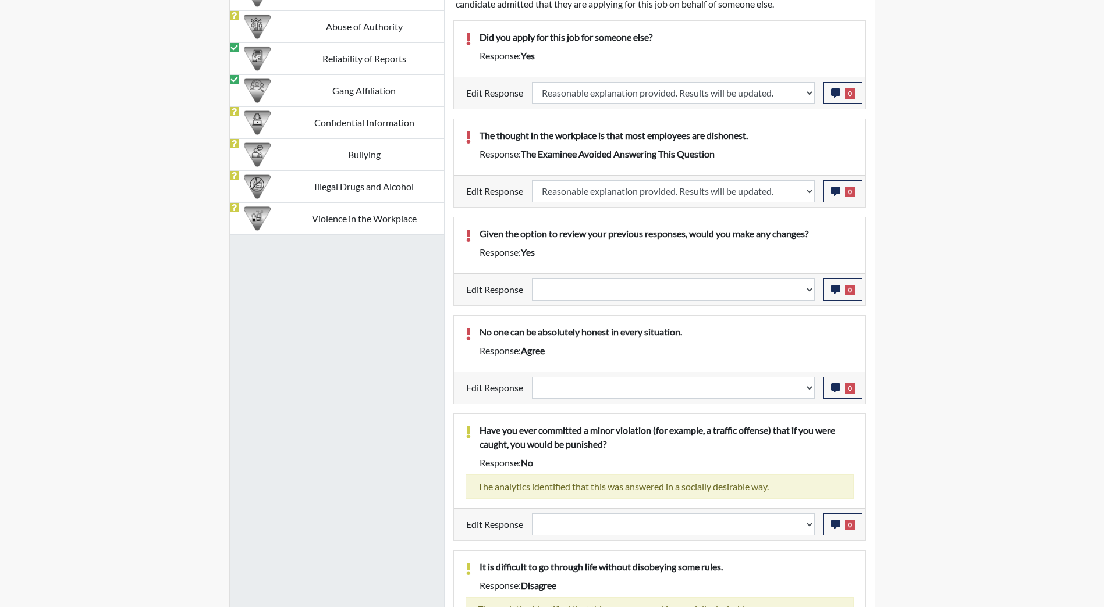
scroll to position [798, 0]
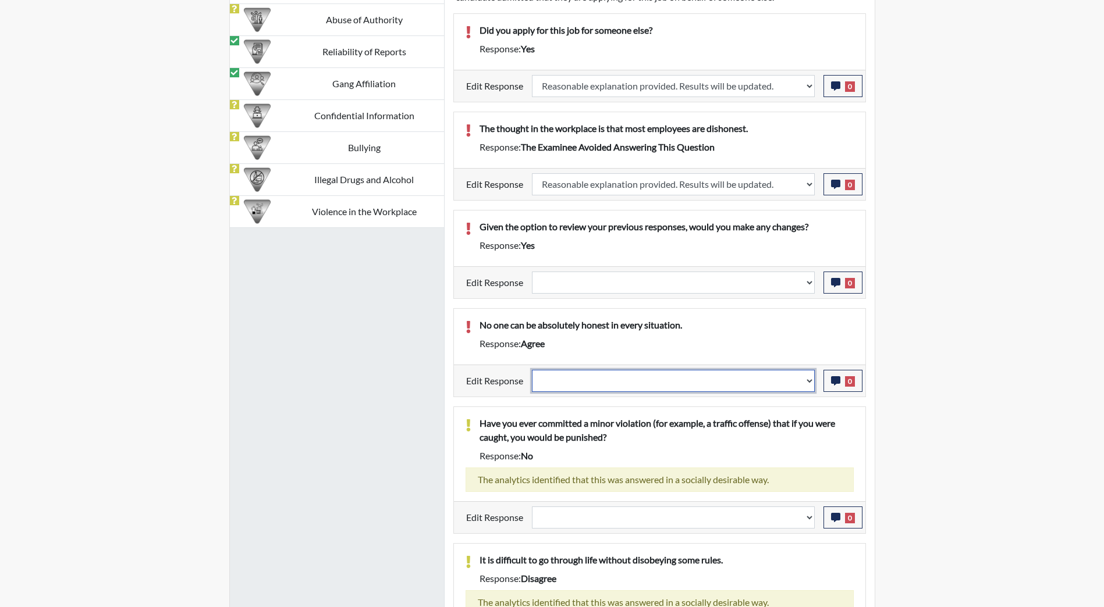
drag, startPoint x: 649, startPoint y: 386, endPoint x: 646, endPoint y: 393, distance: 7.0
click at [649, 386] on select "Question is not relevant. Results will be updated. Reasonable explanation provi…" at bounding box center [673, 381] width 283 height 22
select select "reasonable-explanation-provided"
click at [532, 370] on select "Question is not relevant. Results will be updated. Reasonable explanation provi…" at bounding box center [673, 381] width 283 height 22
select select
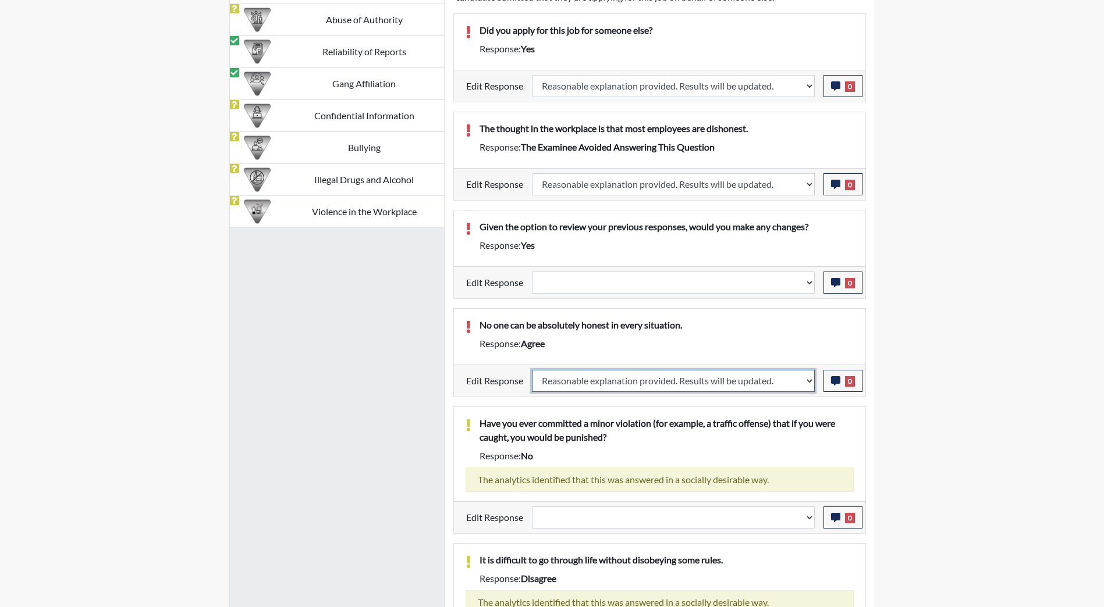
select select
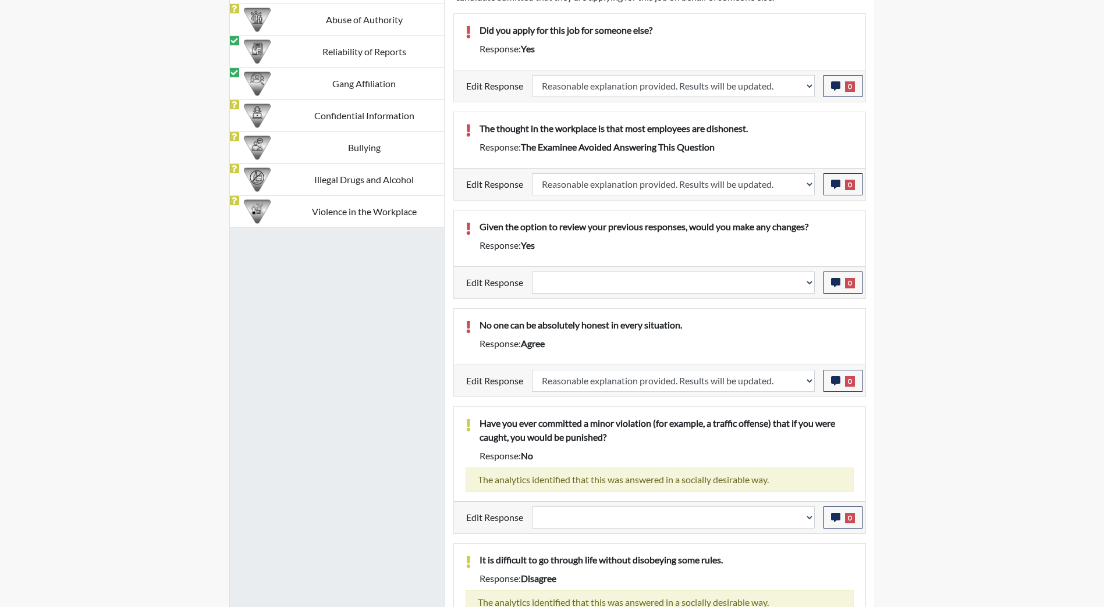
select select
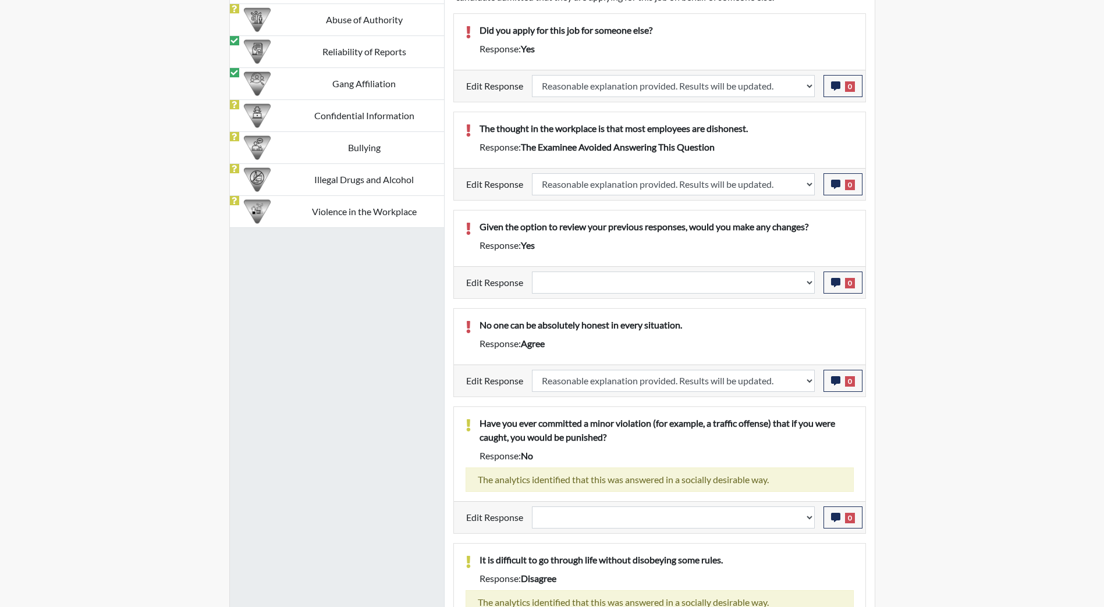
select select
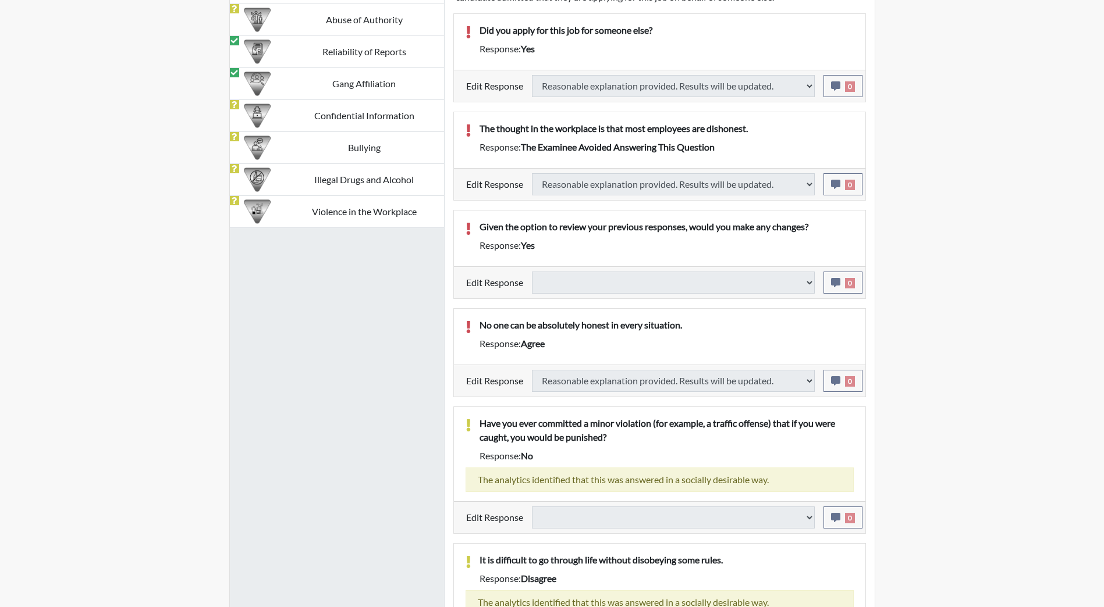
type input "Above Conditions"
select select
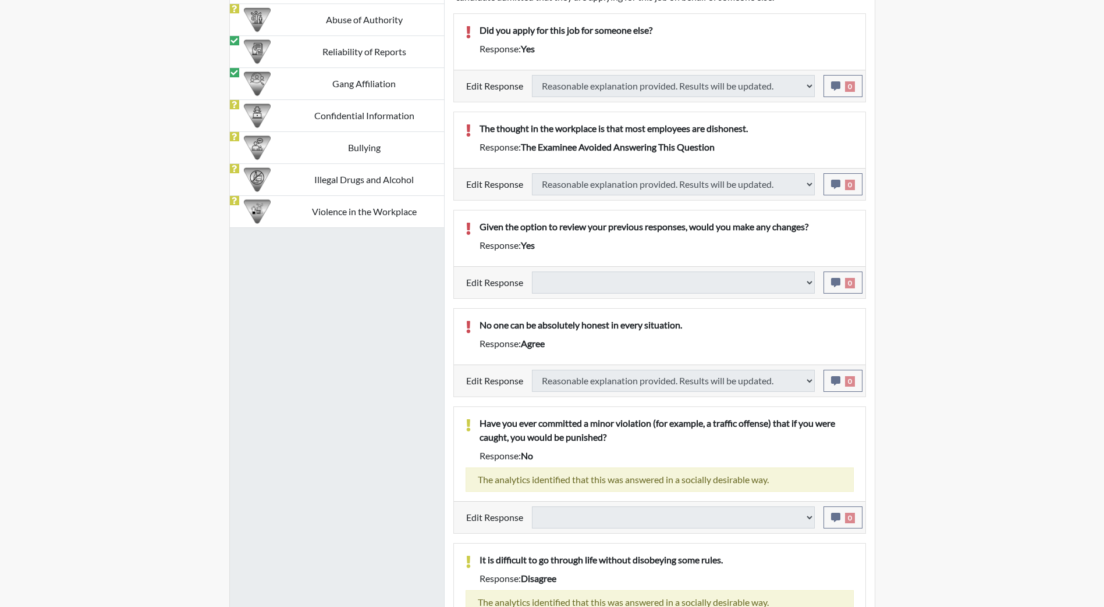
select select
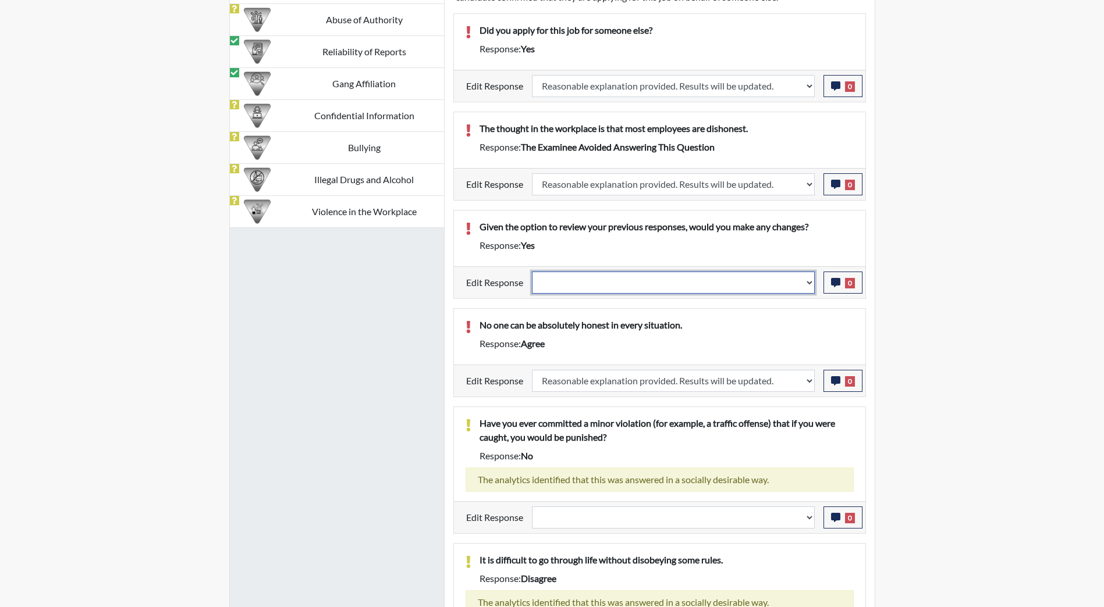
click at [629, 290] on select "Question is not relevant. Results will be updated. Reasonable explanation provi…" at bounding box center [673, 283] width 283 height 22
select select "reasonable-explanation-provided"
click at [532, 272] on select "Question is not relevant. Results will be updated. Reasonable explanation provi…" at bounding box center [673, 283] width 283 height 22
select select
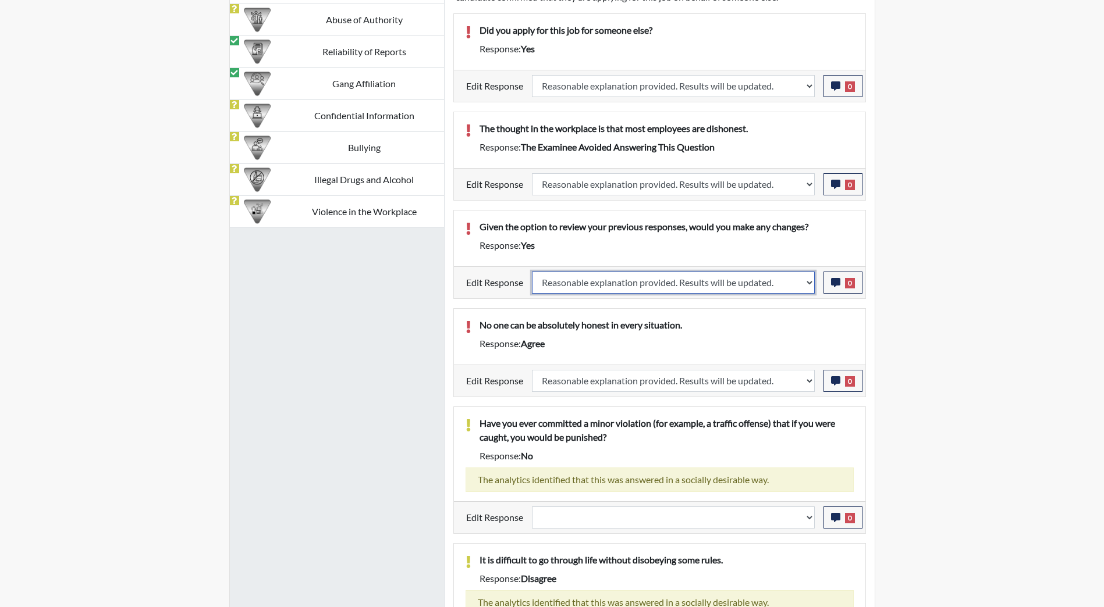
select select
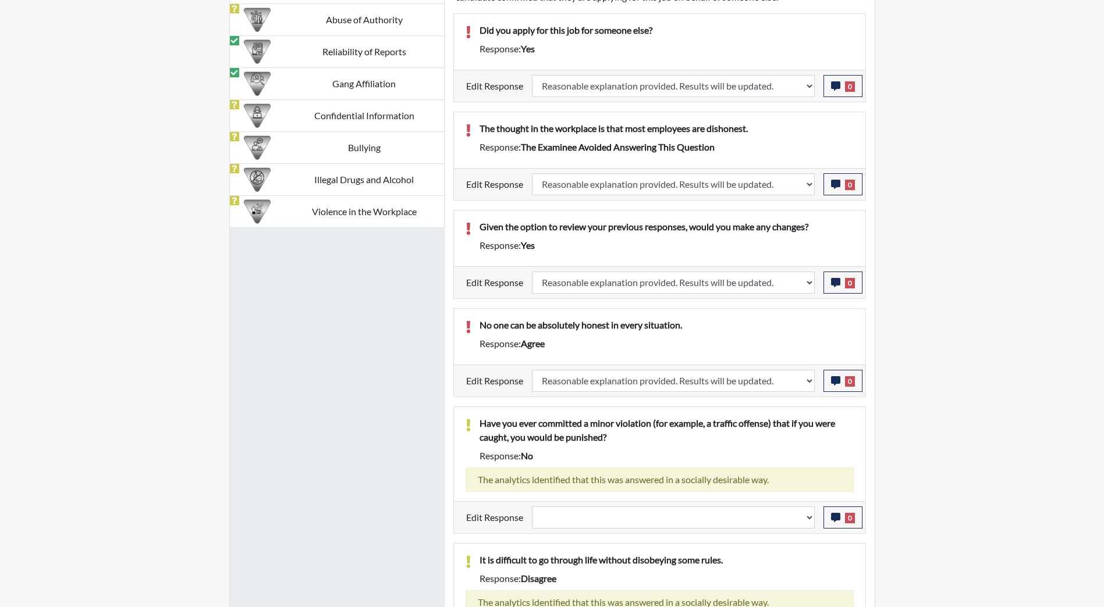
select select
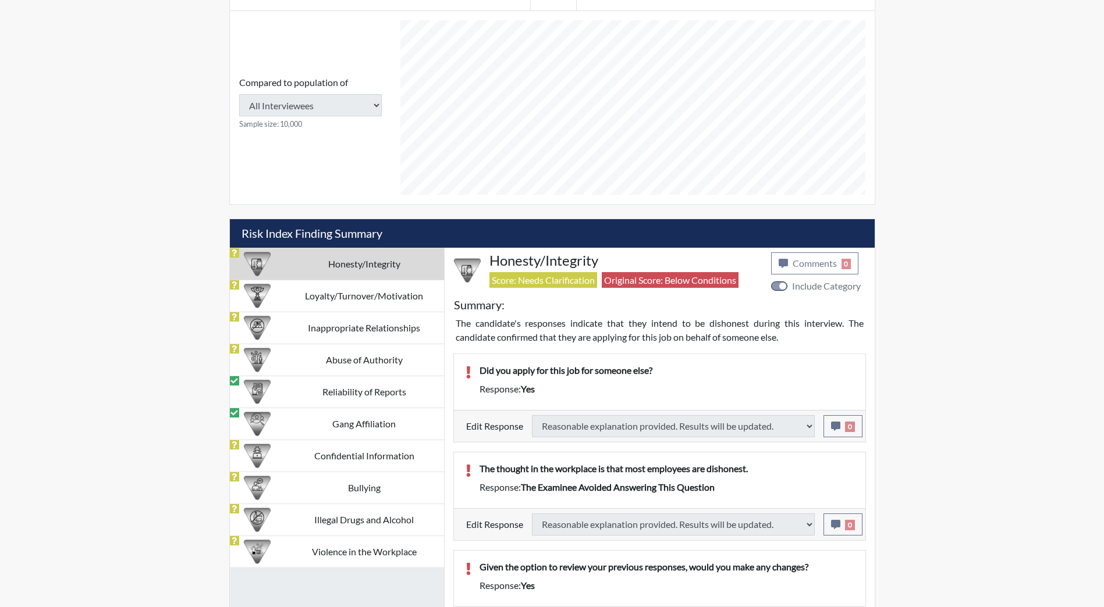
select select
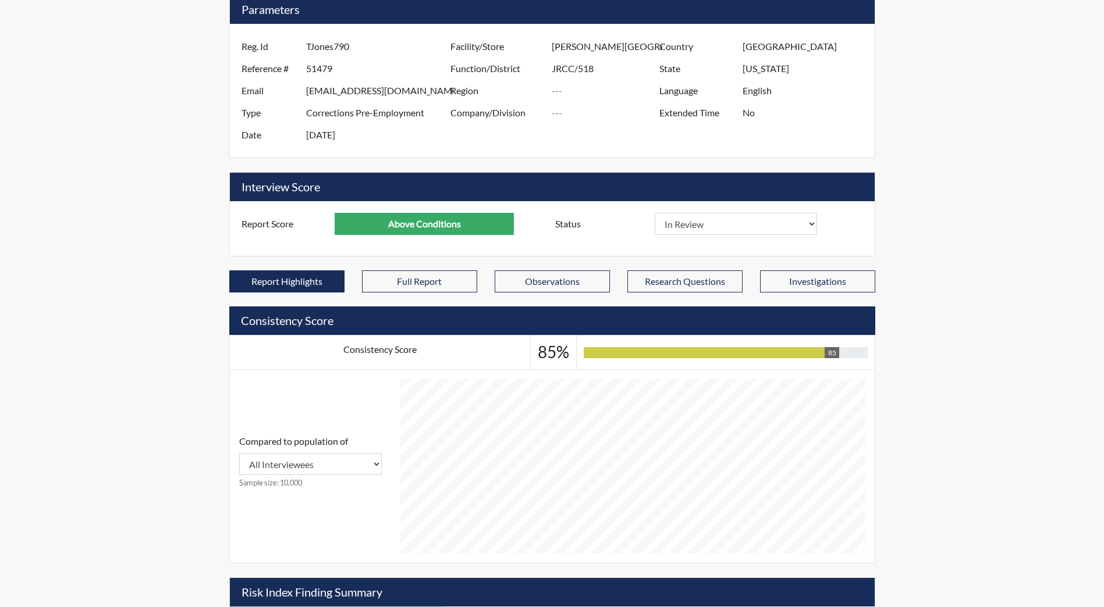
scroll to position [0, 0]
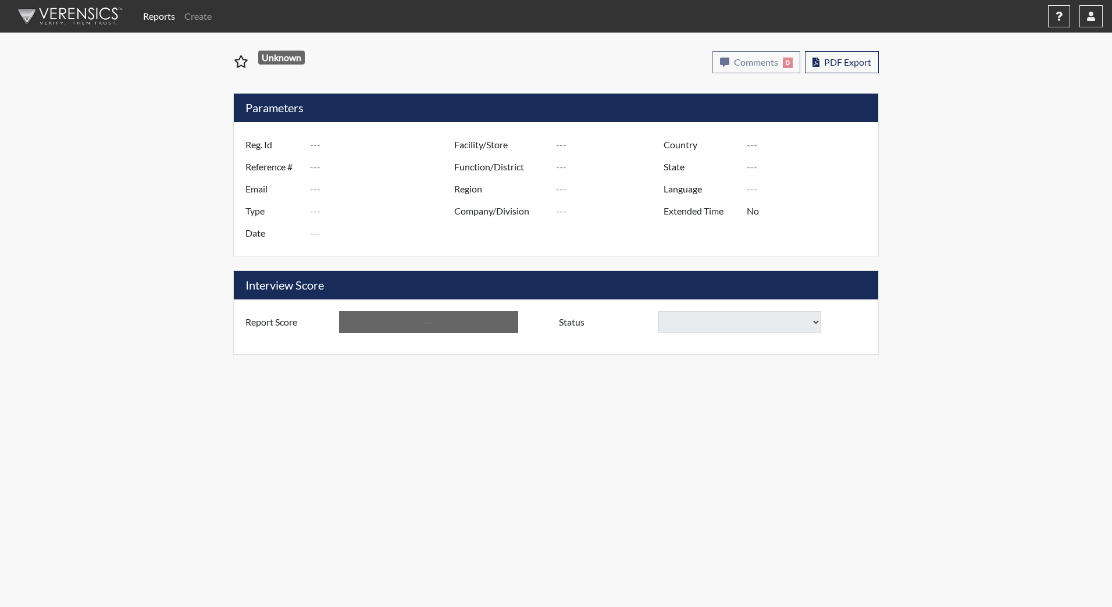
type input "TJones790"
type input "51479"
type input "[EMAIL_ADDRESS][DOMAIN_NAME]"
type input "Corrections Pre-Employment"
type input "[DATE]"
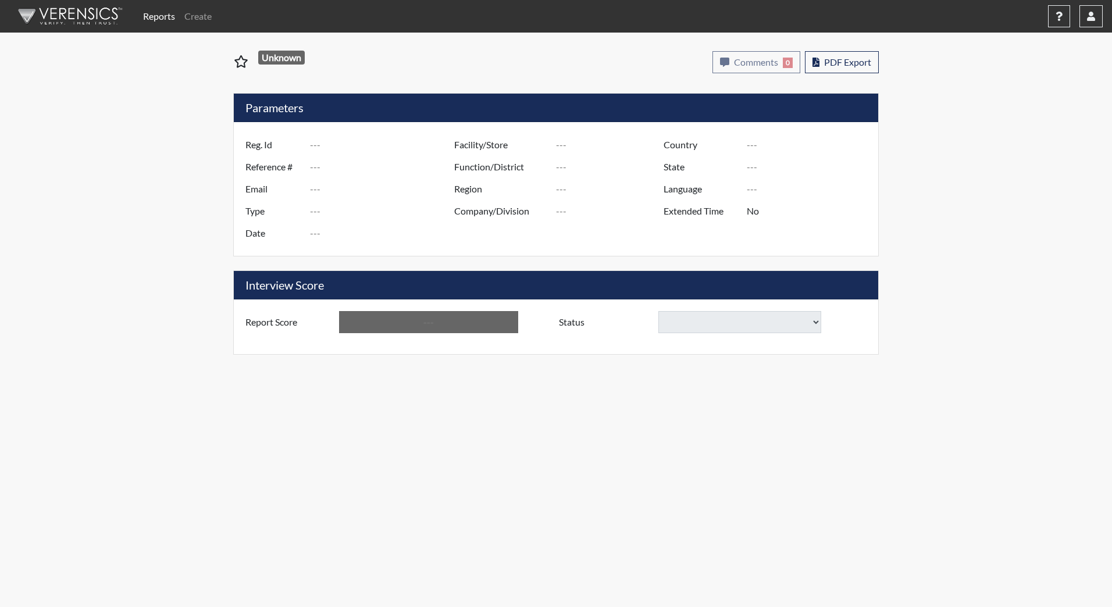
type input "[PERSON_NAME][GEOGRAPHIC_DATA]"
type input "JRCC/518"
type input "[GEOGRAPHIC_DATA]"
type input "[US_STATE]"
type input "English"
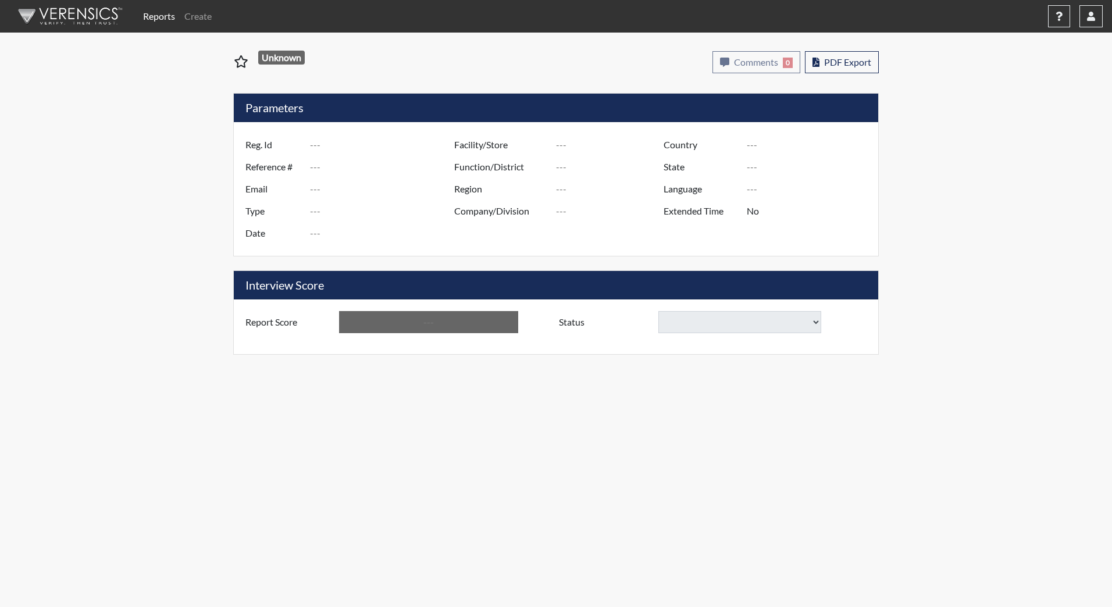
type input "Above Conditions"
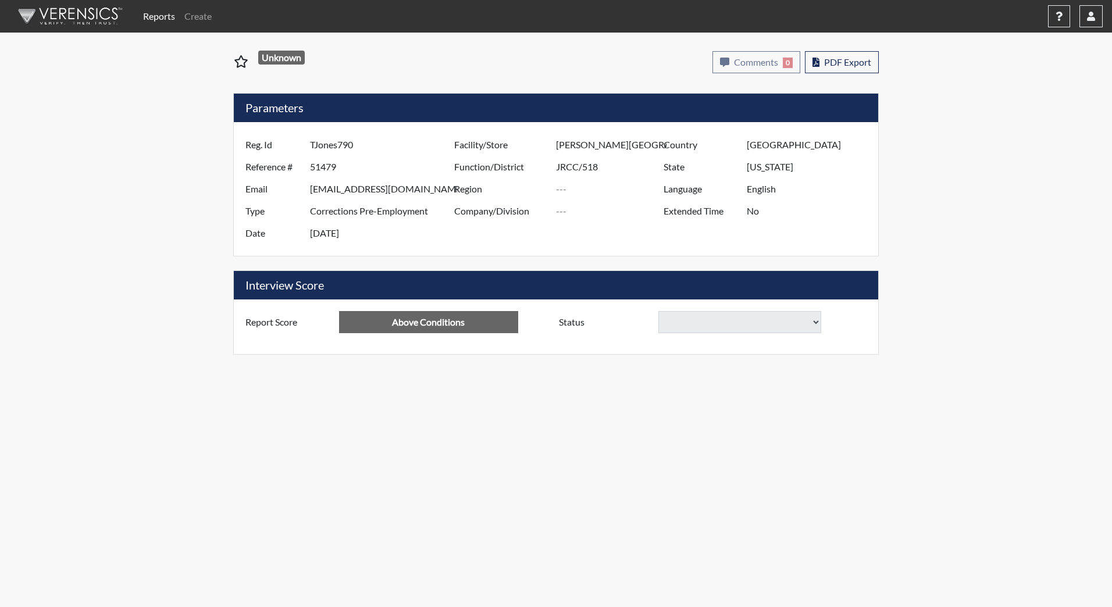
select select "reasonable-explanation-provided"
select select
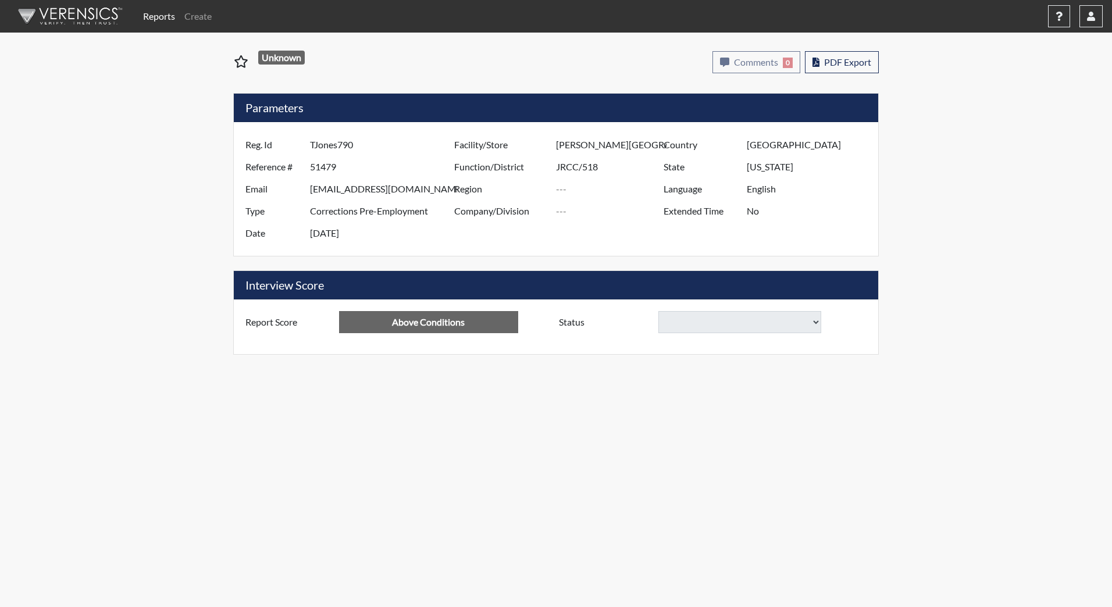
select select
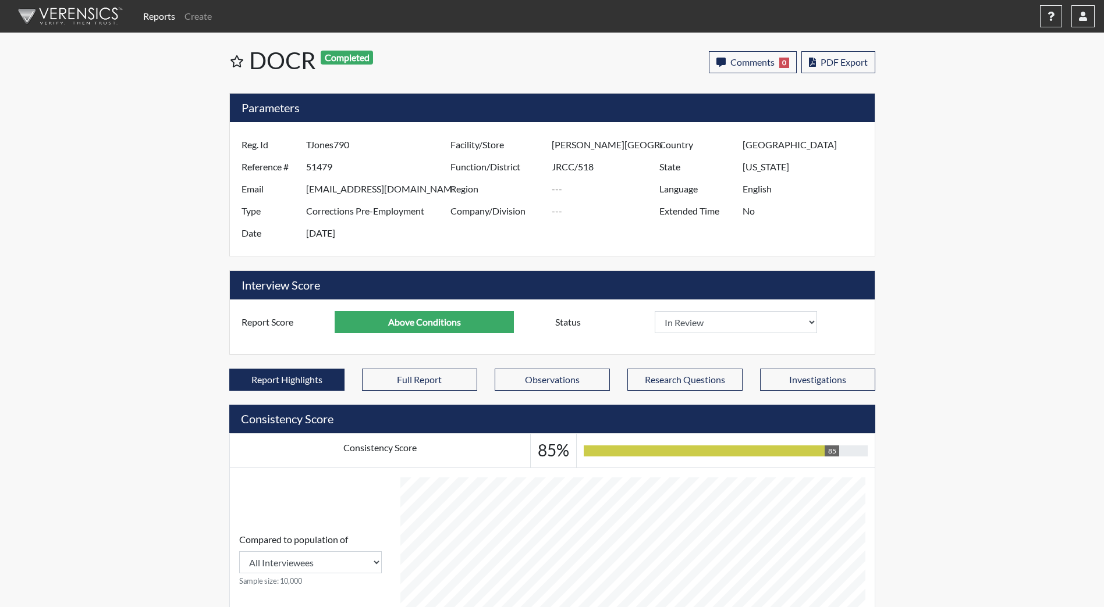
scroll to position [193, 483]
click at [798, 327] on select "In Review Hire Decline" at bounding box center [736, 322] width 163 height 22
select select "hire"
select select
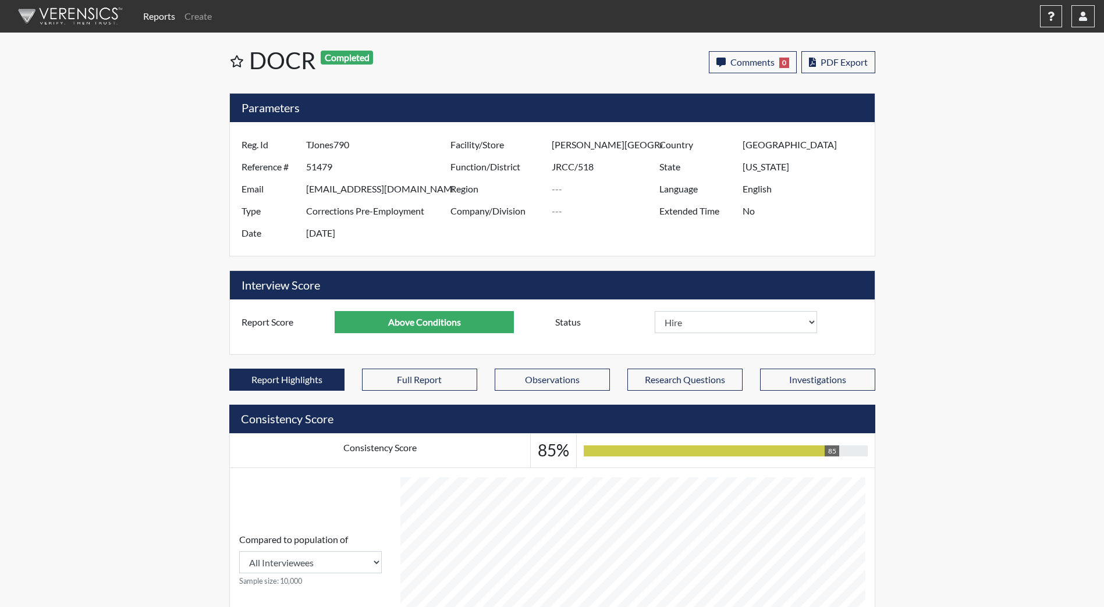
select select
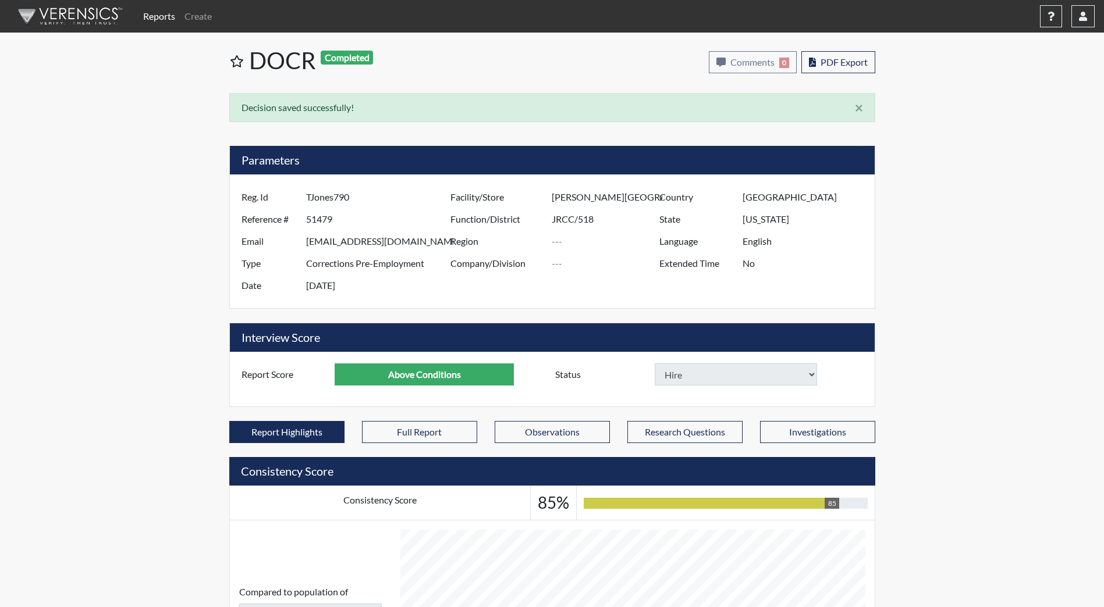
select select
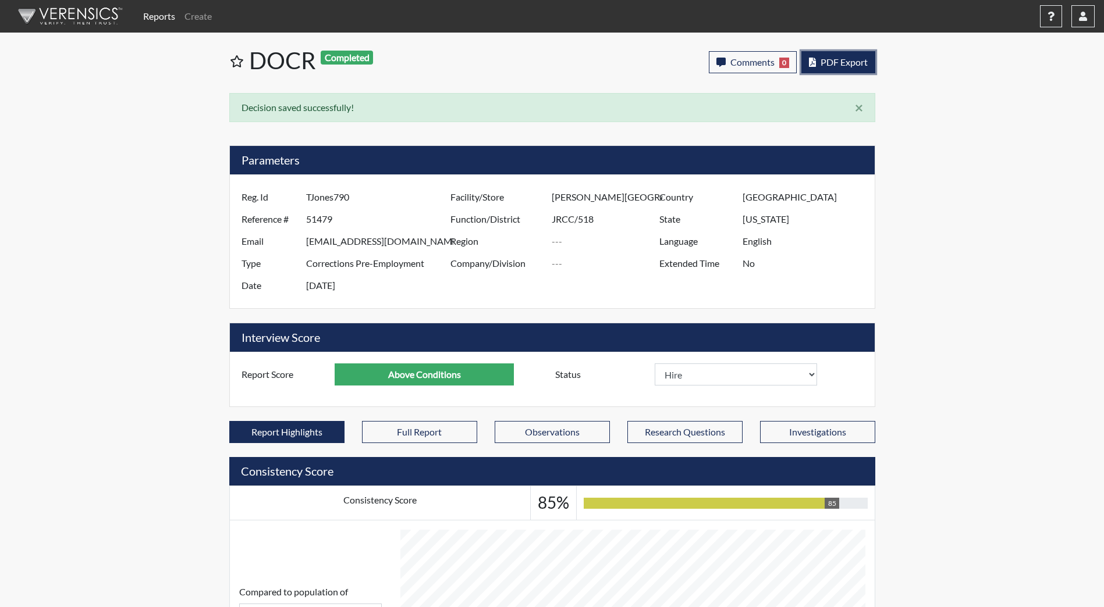
click at [811, 61] on icon "button" at bounding box center [812, 62] width 7 height 9
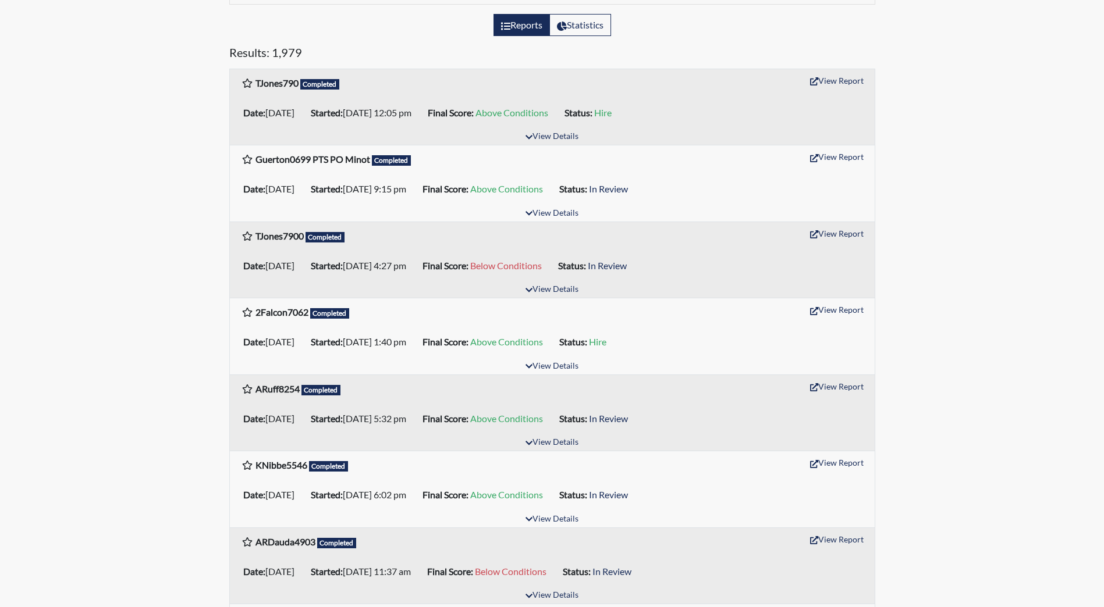
scroll to position [175, 0]
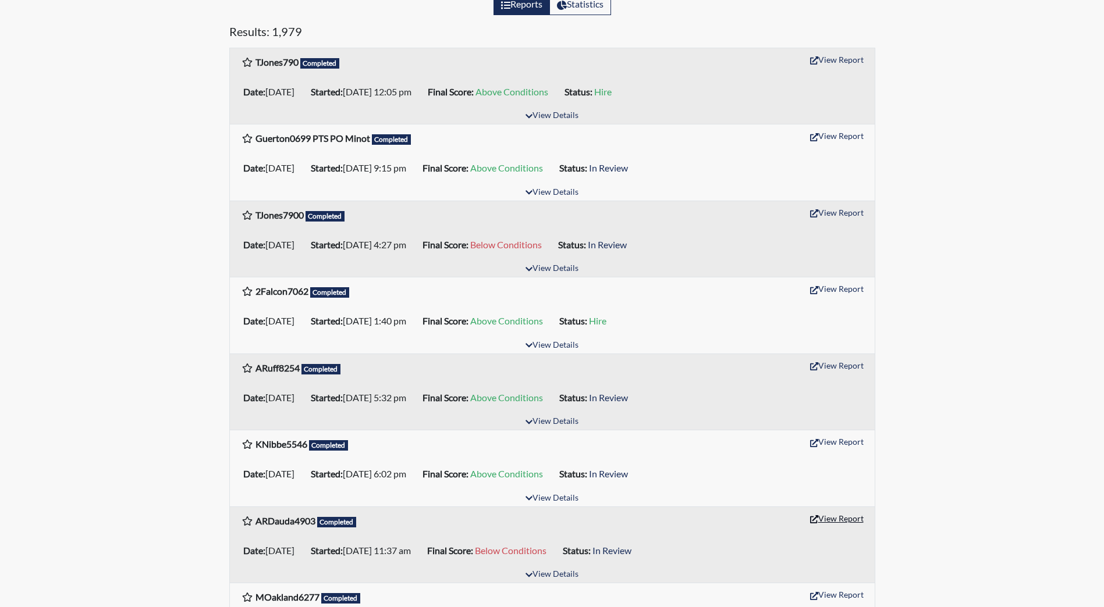
click at [843, 518] on button "View Report" at bounding box center [837, 519] width 64 height 18
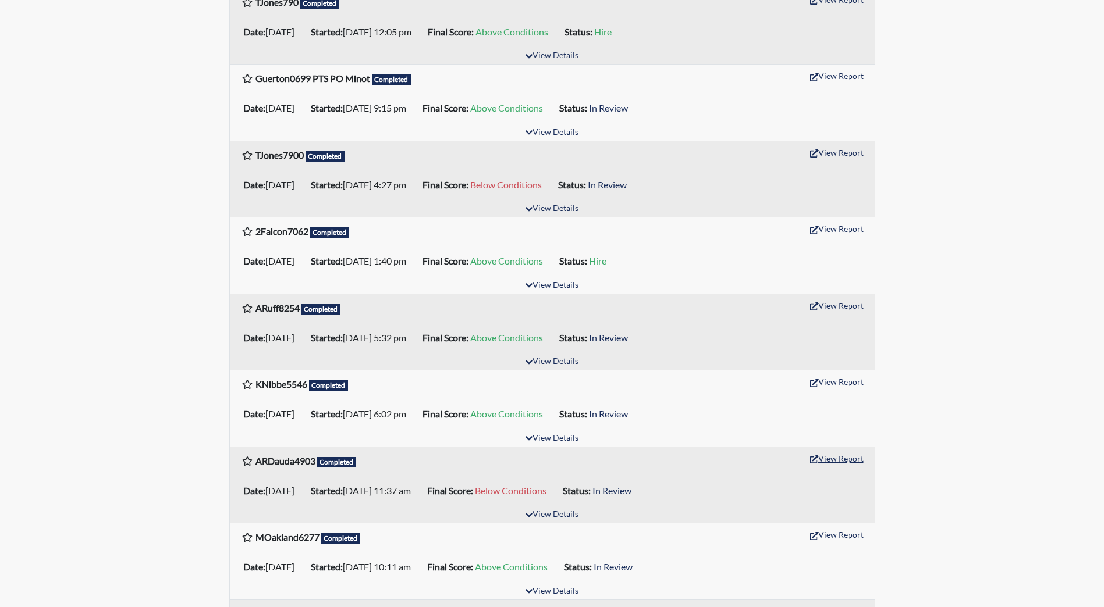
scroll to position [58, 0]
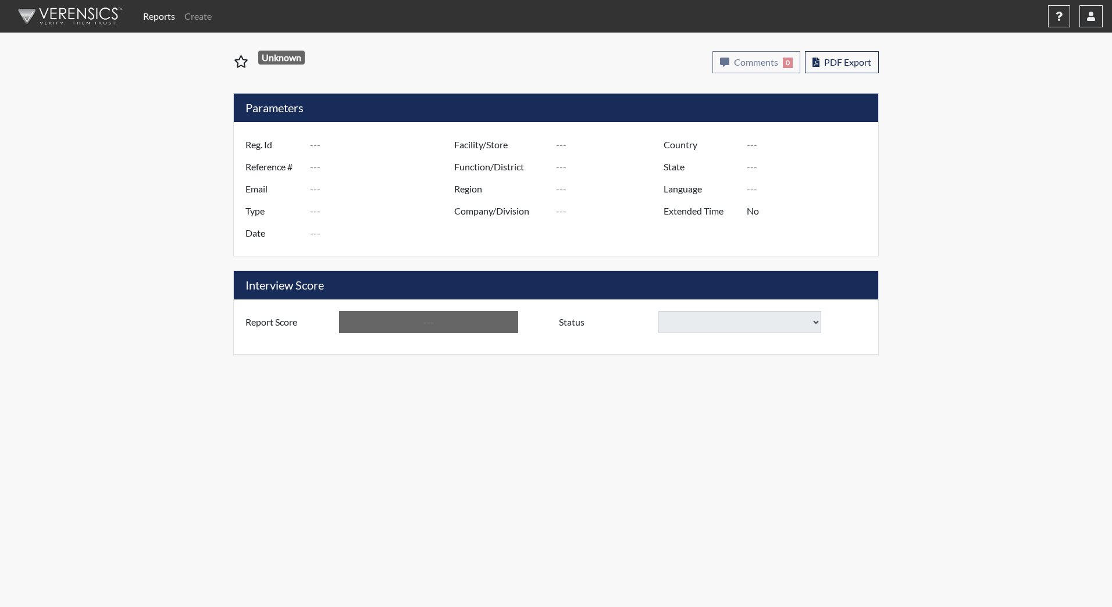
type input "ARDauda4903"
type input "51415"
type input "[EMAIL_ADDRESS][DOMAIN_NAME]"
type input "Corrections Pre-Employment"
type input "[DATE]"
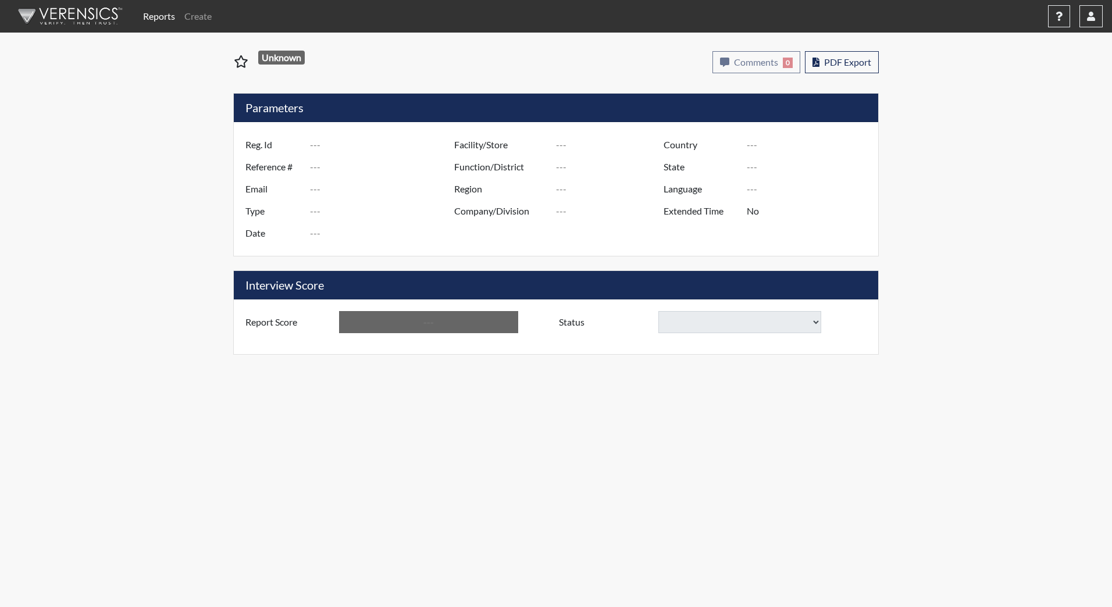
type input "[PERSON_NAME][GEOGRAPHIC_DATA]"
type input "JRCC/518"
type input "[GEOGRAPHIC_DATA]"
type input "[US_STATE]"
type input "English"
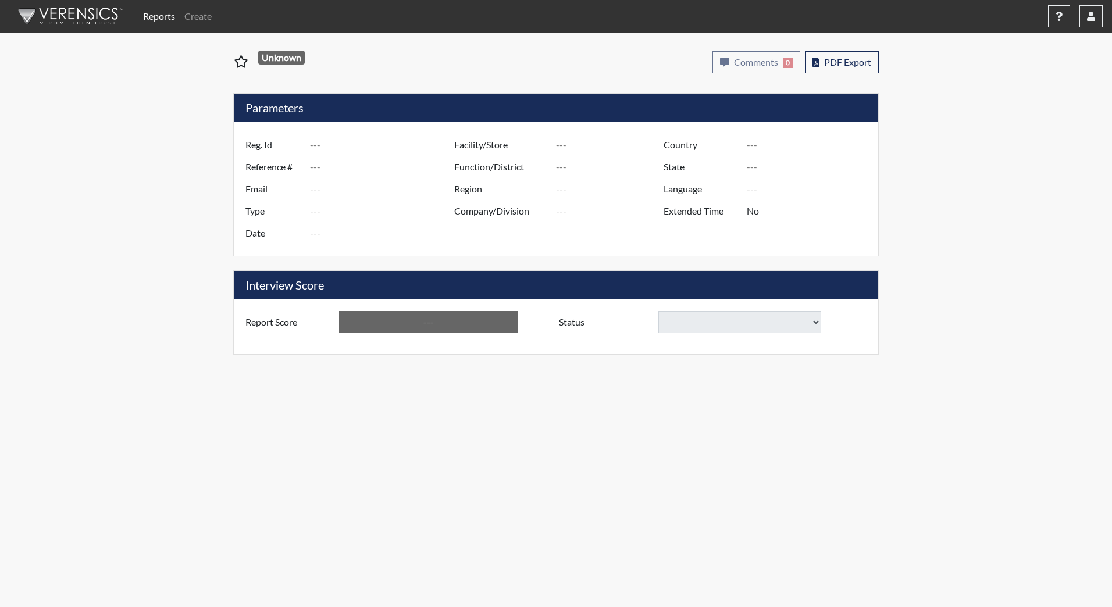
type input "Below Conditions"
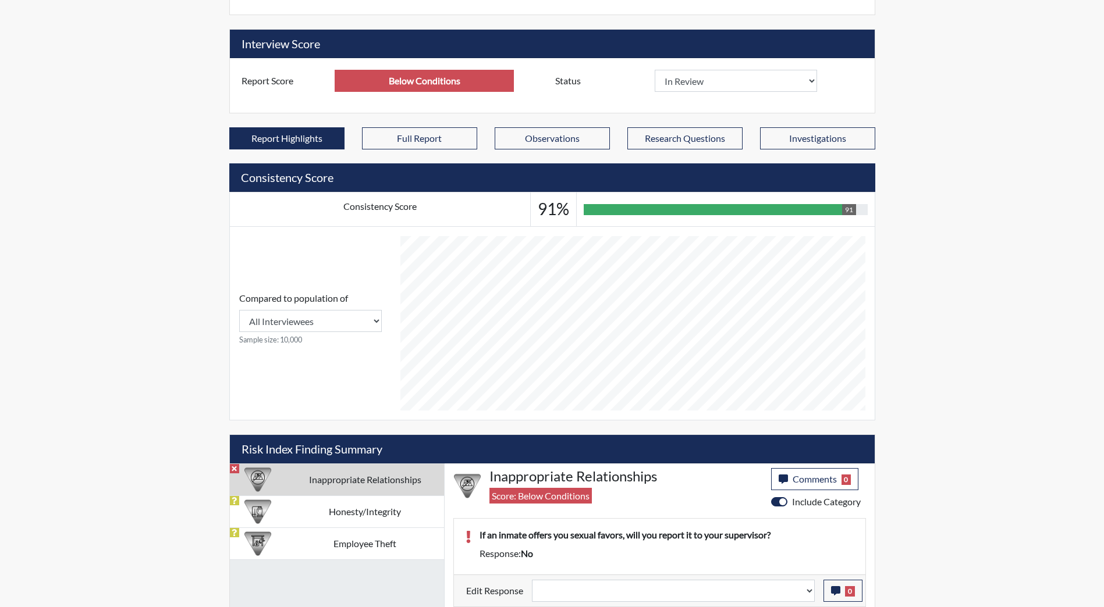
scroll to position [193, 483]
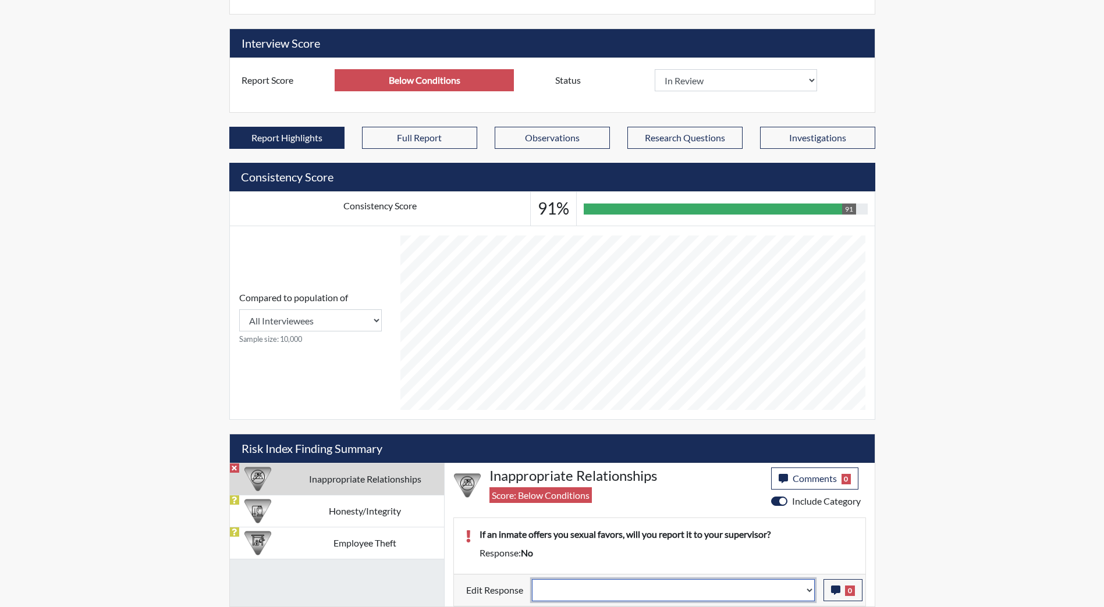
click at [588, 589] on select "Question is not relevant. Results will be updated. Reasonable explanation provi…" at bounding box center [673, 590] width 283 height 22
select select "reasonable-explanation-provided"
click at [532, 579] on select "Question is not relevant. Results will be updated. Reasonable explanation provi…" at bounding box center [673, 590] width 283 height 22
type input "Above Conditions"
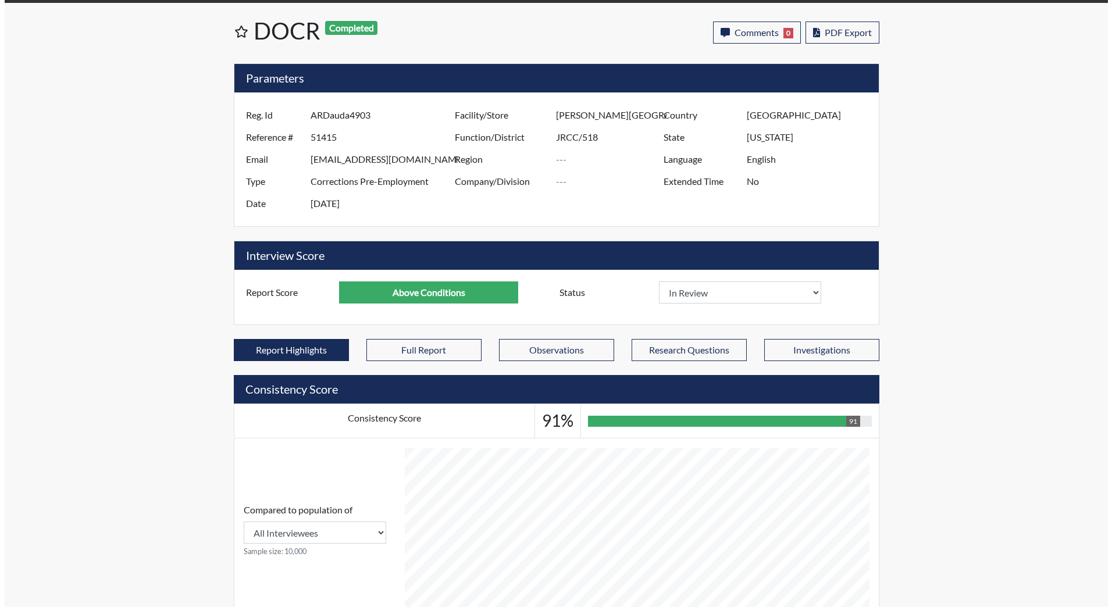
scroll to position [0, 0]
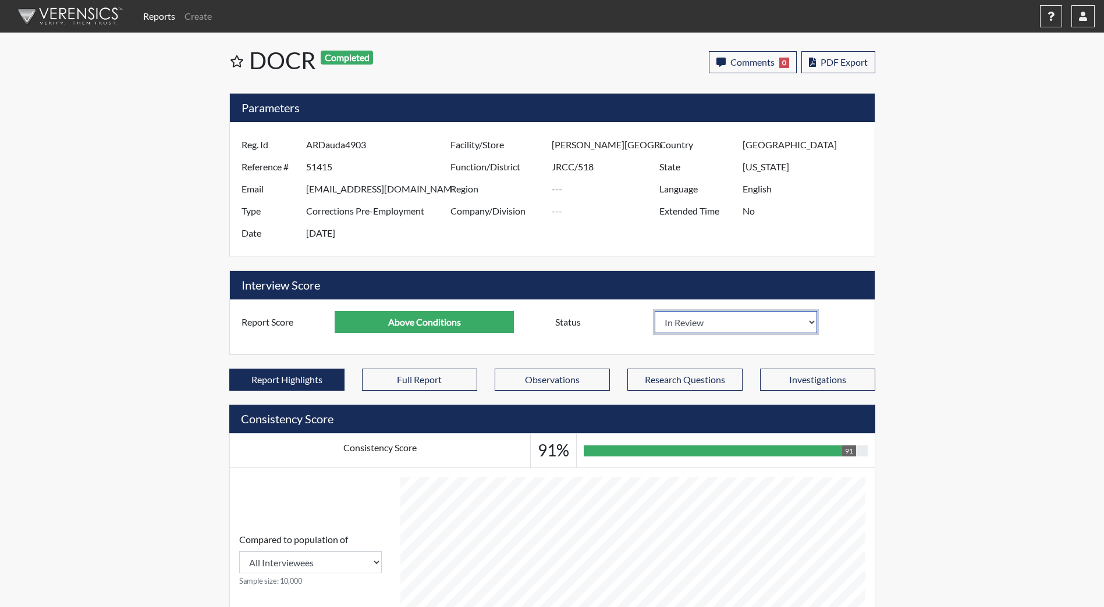
drag, startPoint x: 748, startPoint y: 317, endPoint x: 738, endPoint y: 334, distance: 19.6
click at [748, 317] on select "In Review Hire Decline" at bounding box center [736, 322] width 163 height 22
select select "hire"
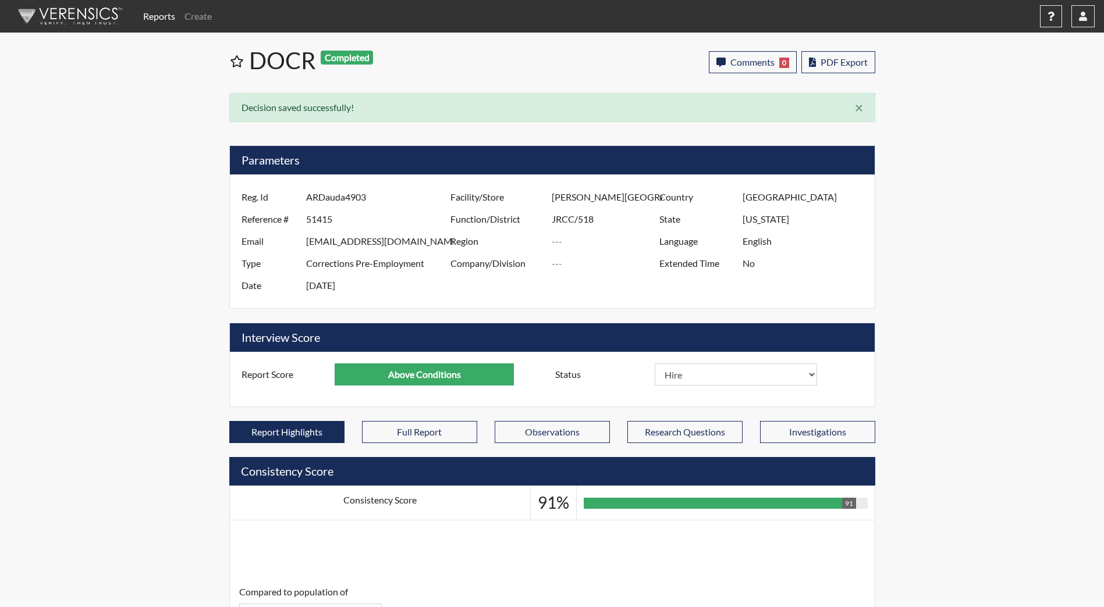
click at [88, 20] on img at bounding box center [68, 16] width 134 height 35
